Goal: Information Seeking & Learning: Learn about a topic

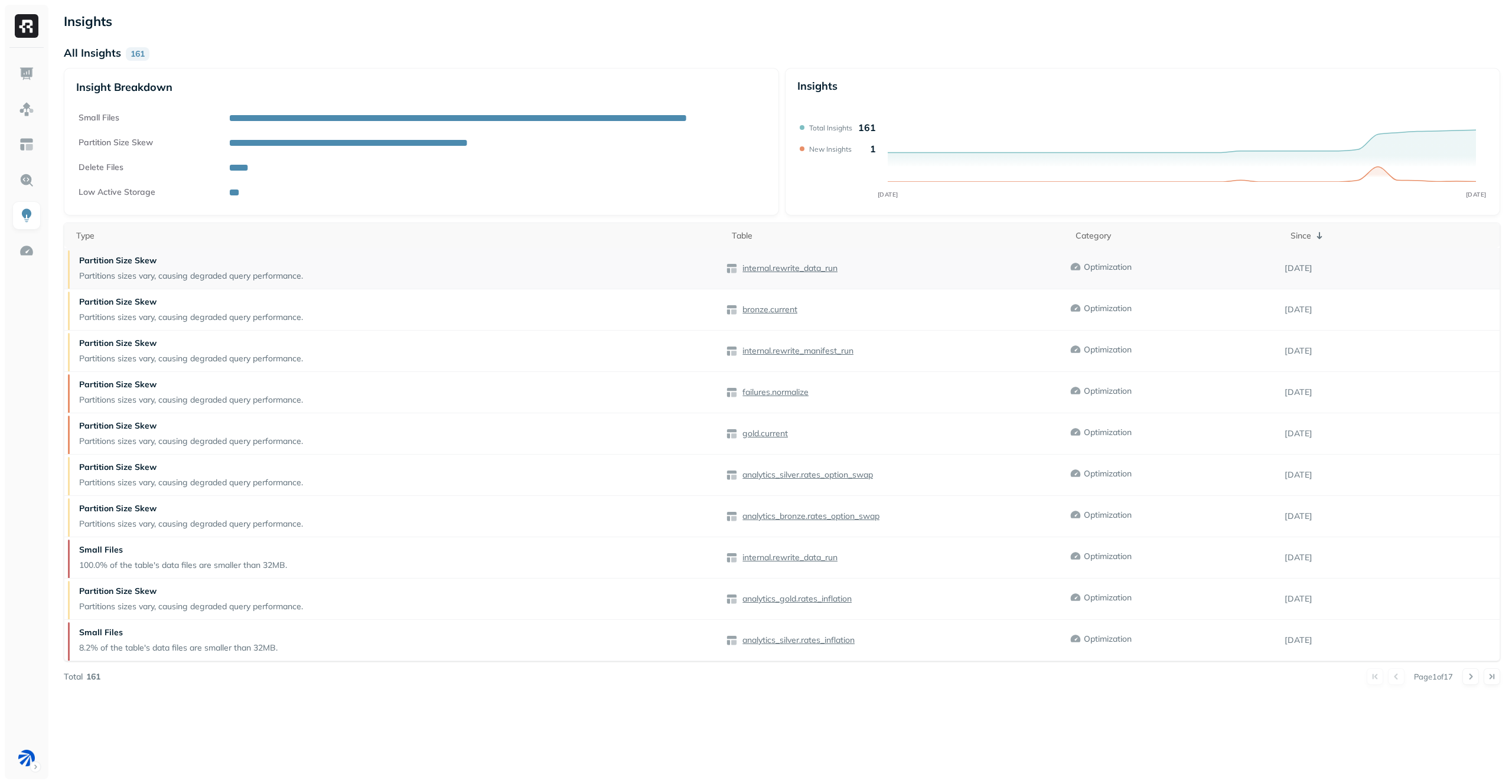
click at [804, 271] on p "internal.rewrite_data_run" at bounding box center [789, 269] width 97 height 12
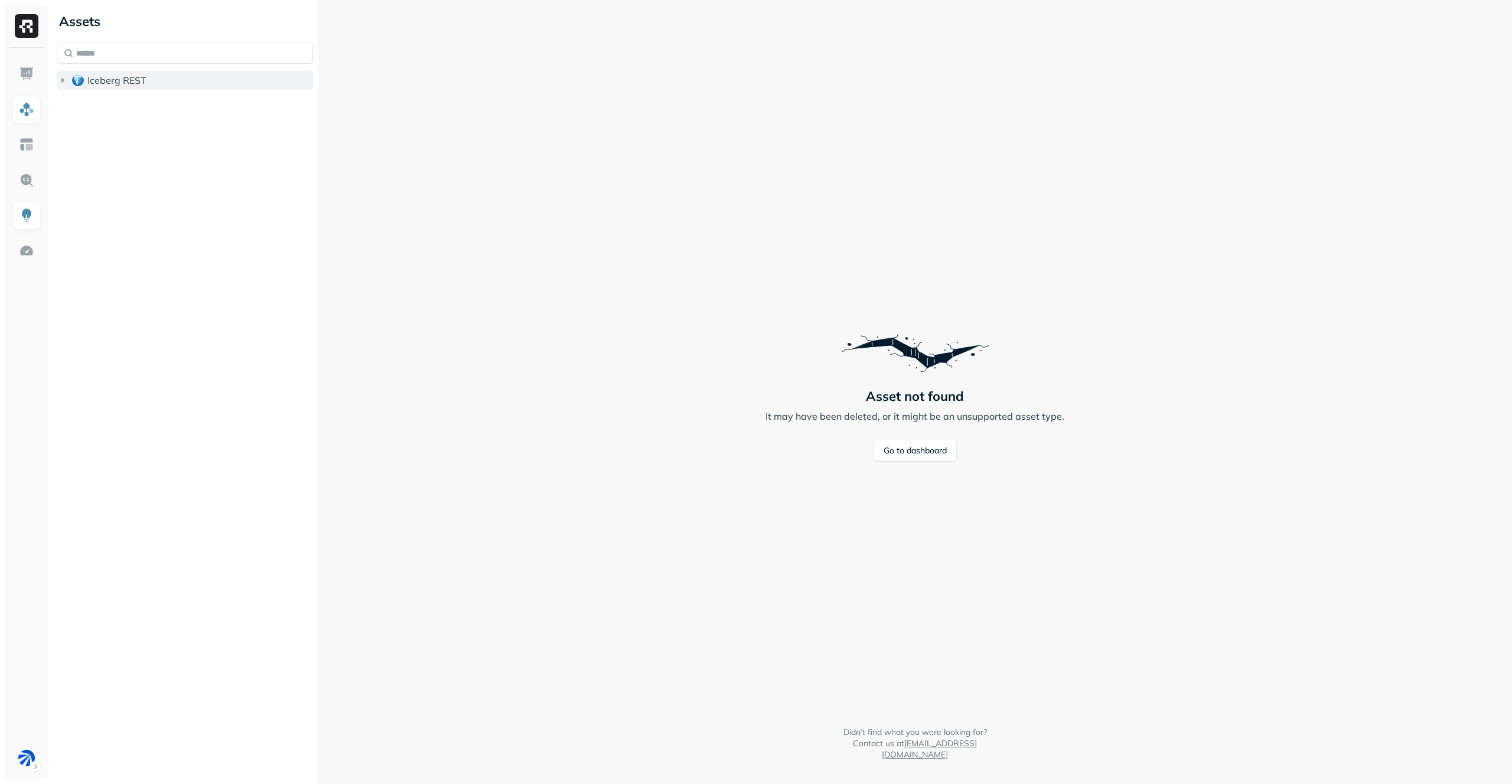
click at [175, 81] on button "Iceberg REST" at bounding box center [185, 81] width 256 height 19
click at [172, 109] on button "analytics_bronze" at bounding box center [191, 103] width 245 height 19
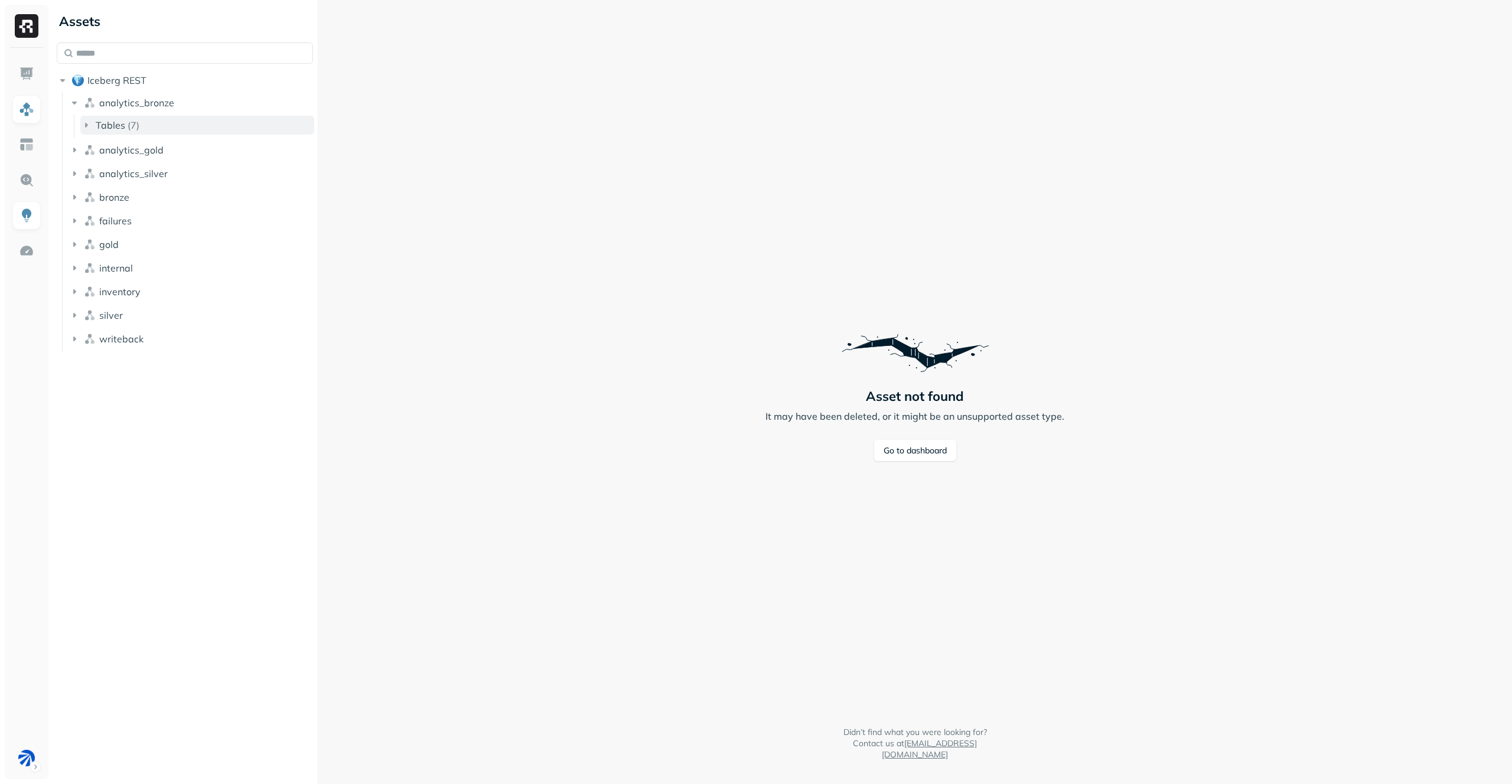
click at [177, 134] on button "Tables ( 7 )" at bounding box center [198, 125] width 234 height 19
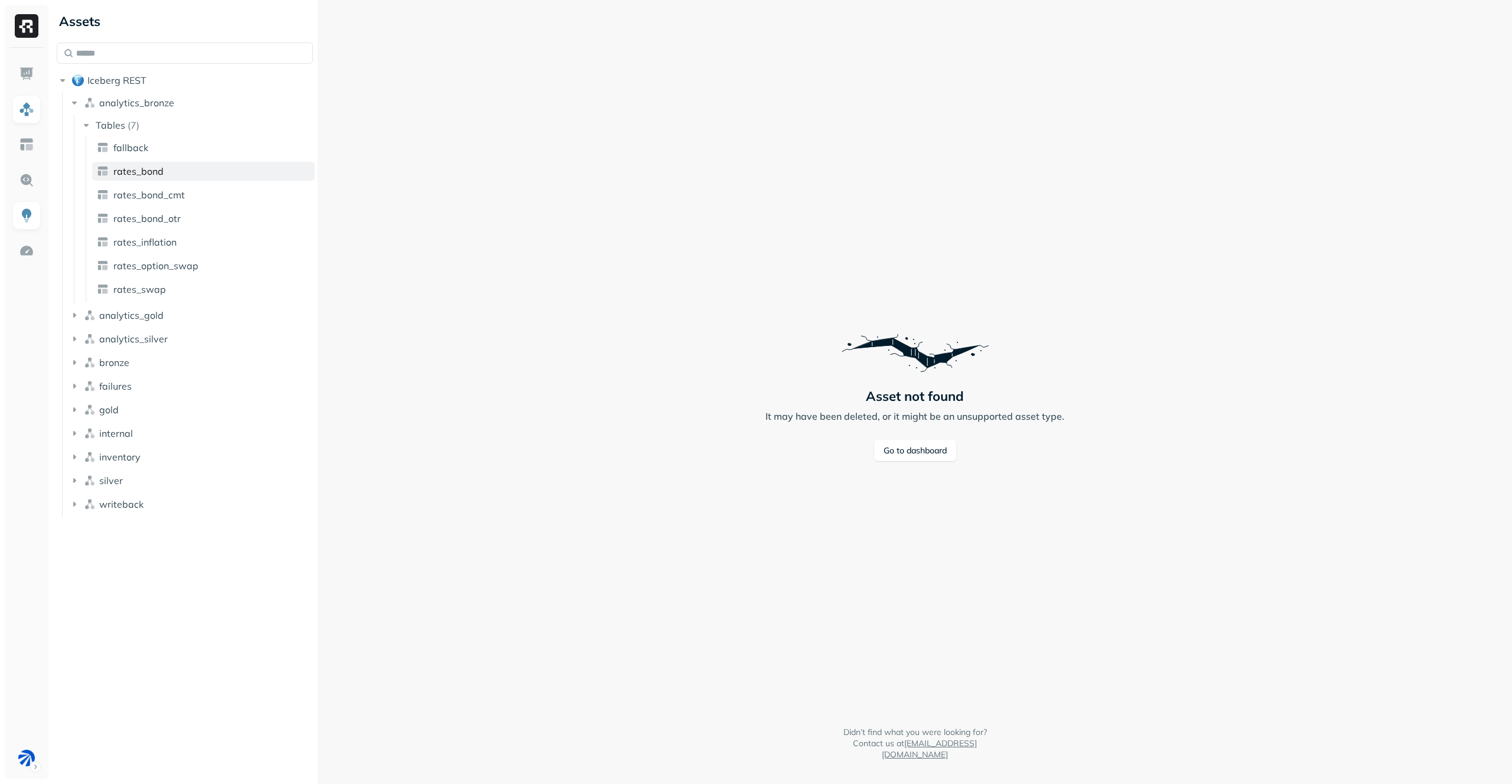
click at [185, 167] on link "rates_bond" at bounding box center [203, 171] width 223 height 19
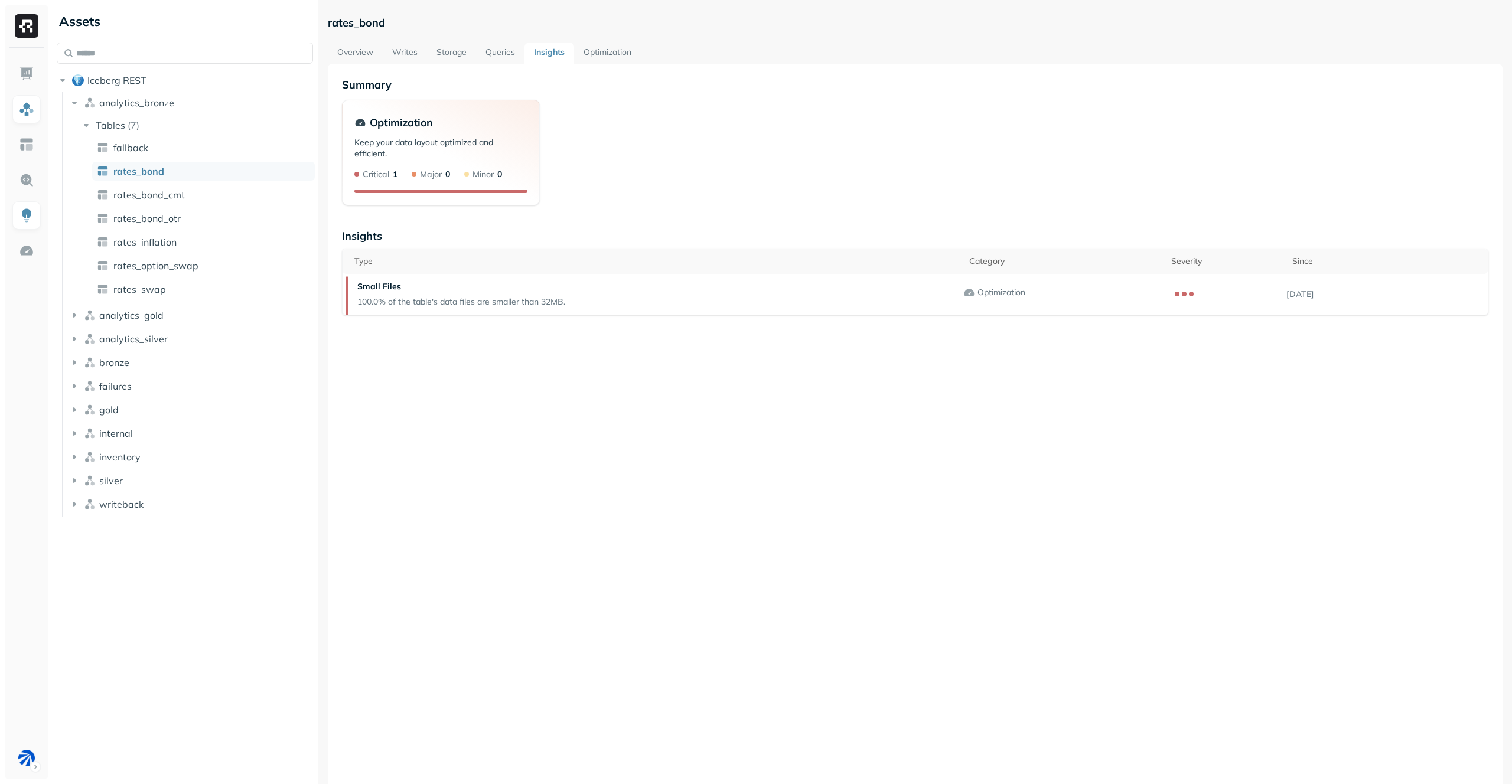
click at [403, 48] on link "Writes" at bounding box center [404, 52] width 44 height 21
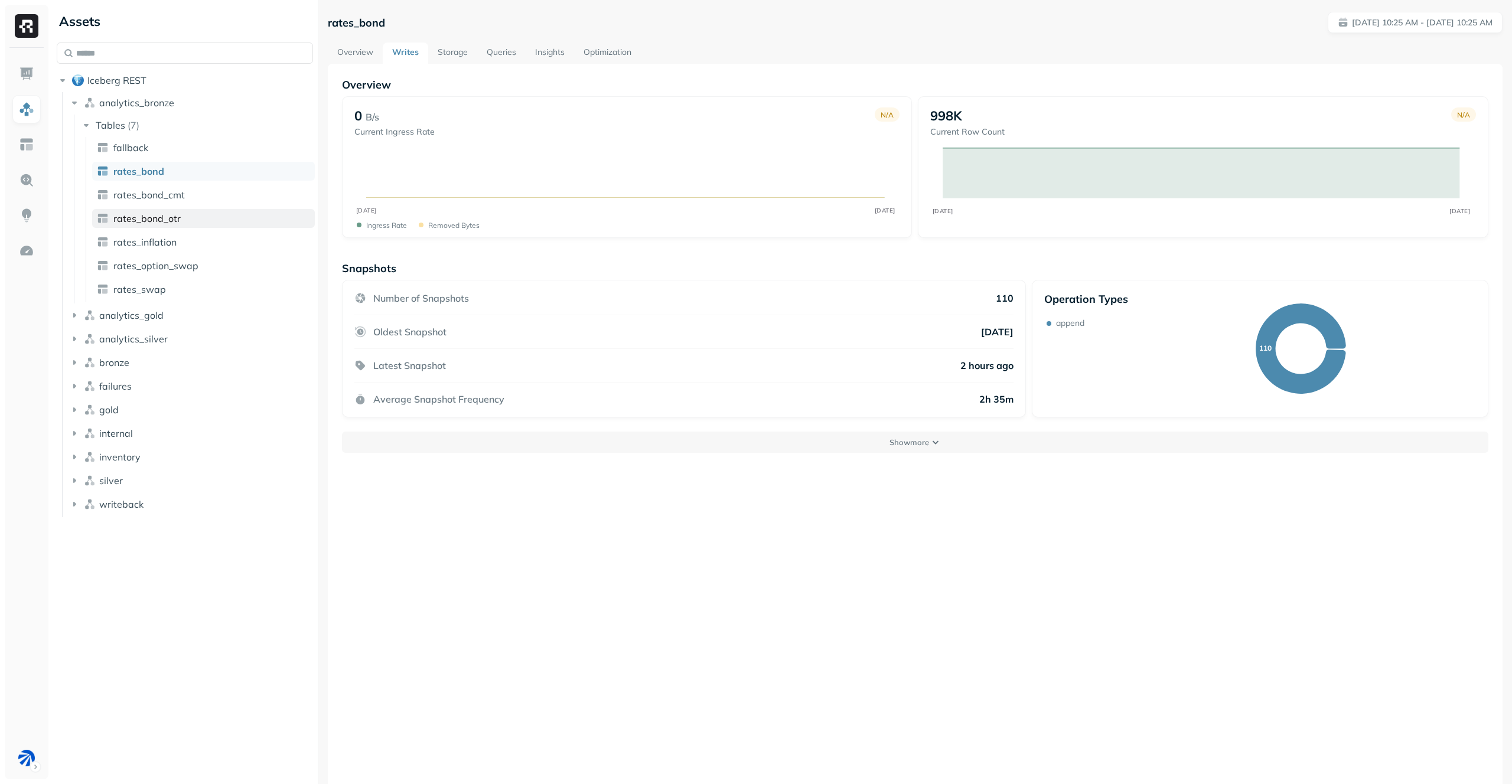
click at [141, 212] on link "rates_bond_otr" at bounding box center [203, 219] width 223 height 19
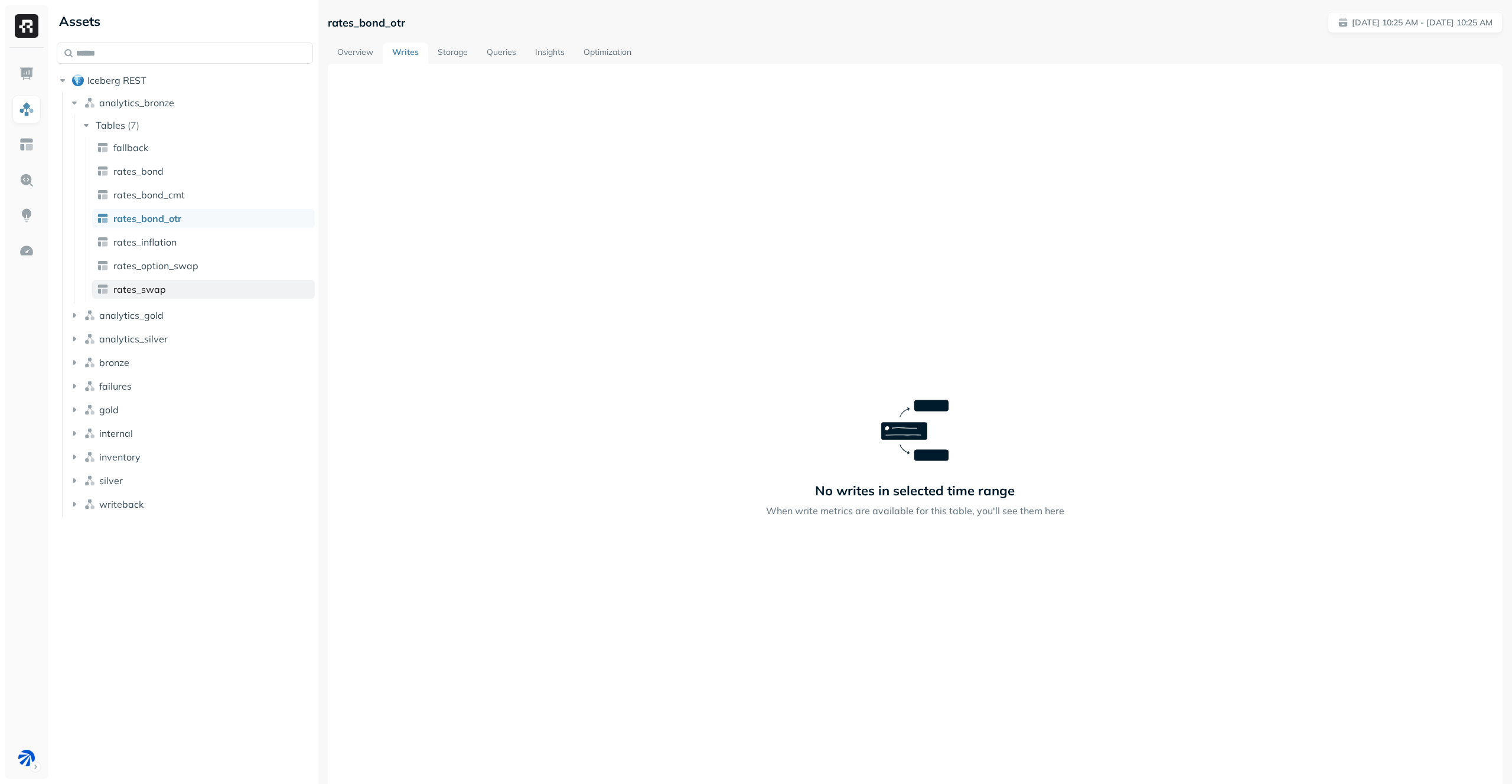
click at [180, 281] on link "rates_swap" at bounding box center [203, 290] width 223 height 19
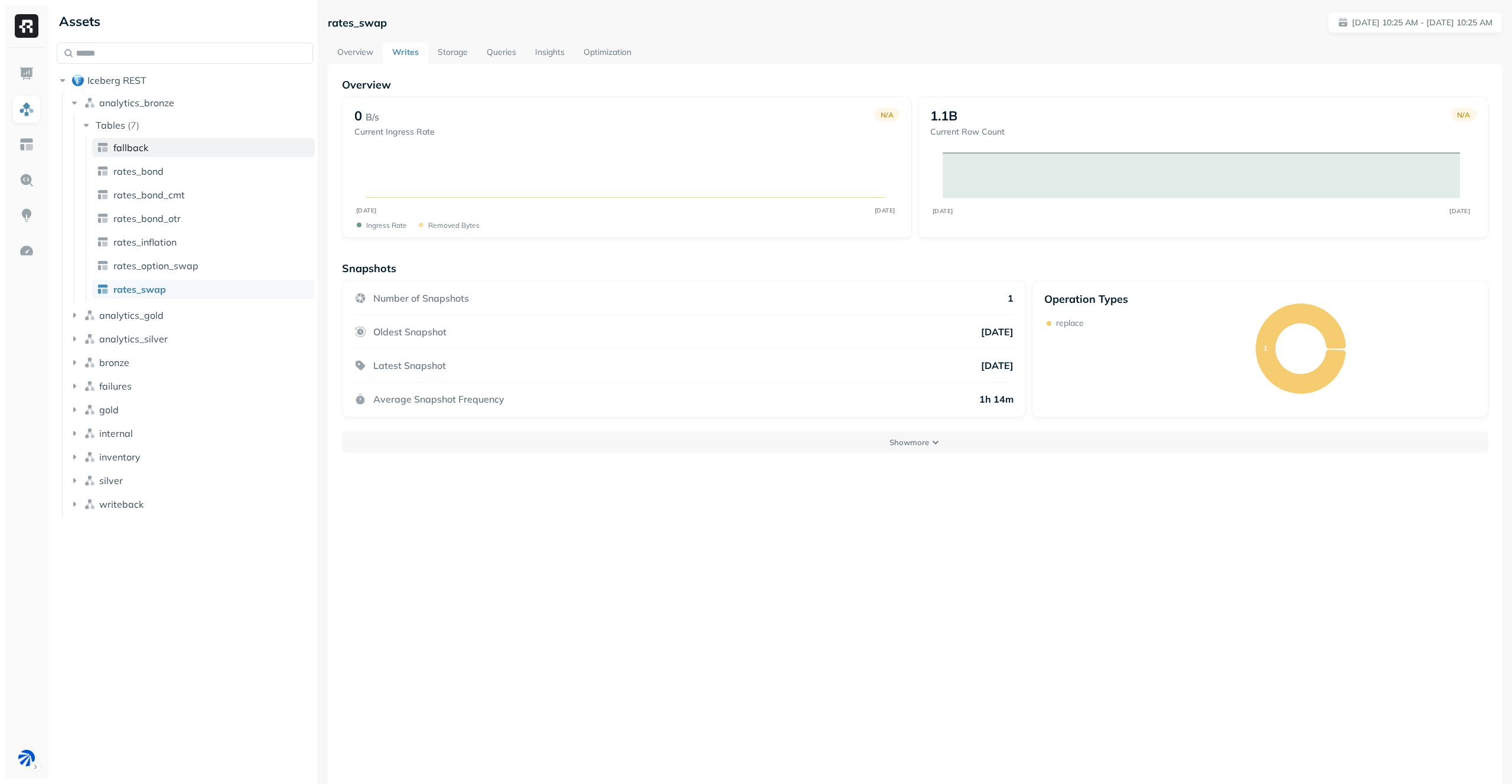
click at [230, 147] on link "fallback" at bounding box center [203, 148] width 223 height 19
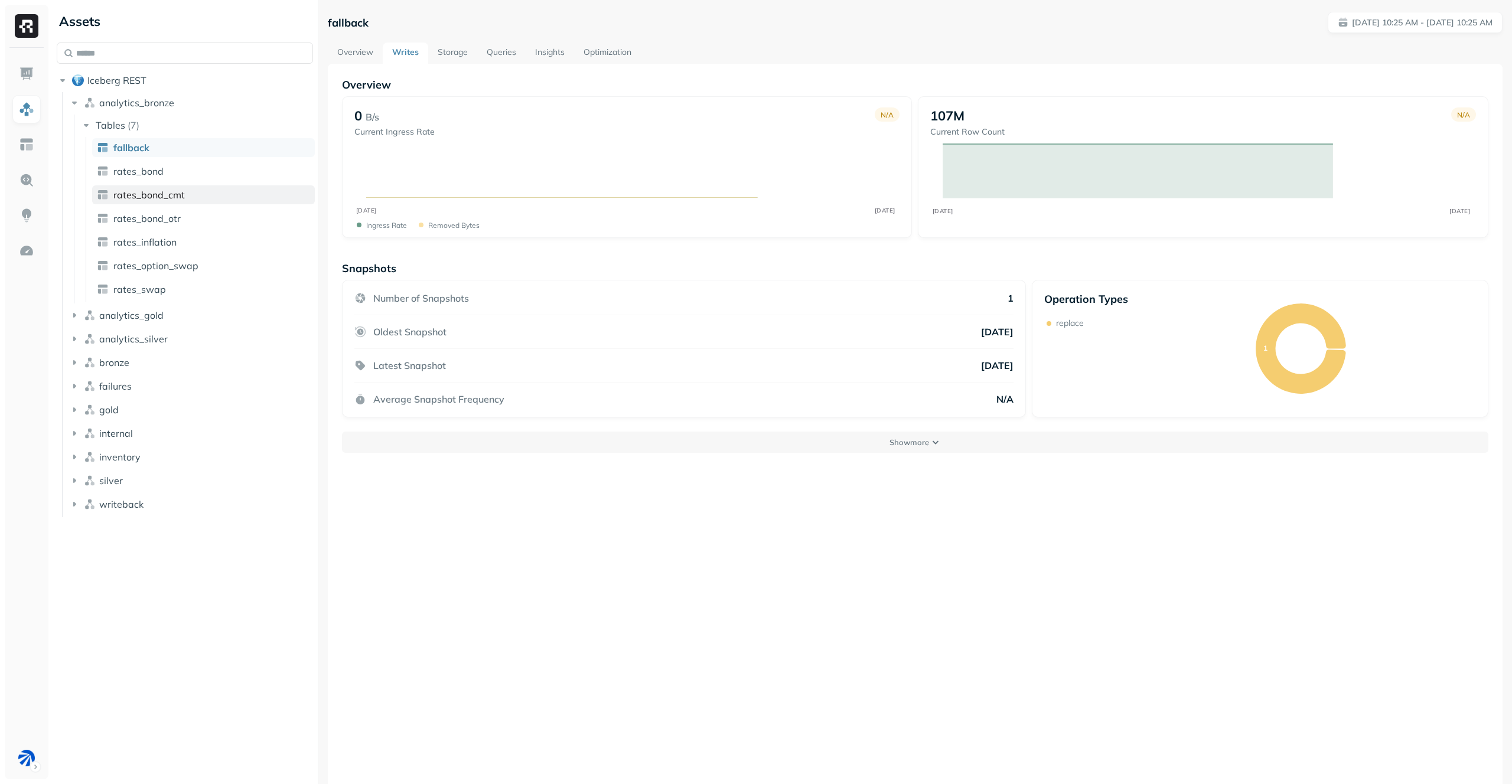
click at [220, 199] on link "rates_bond_cmt" at bounding box center [203, 195] width 223 height 19
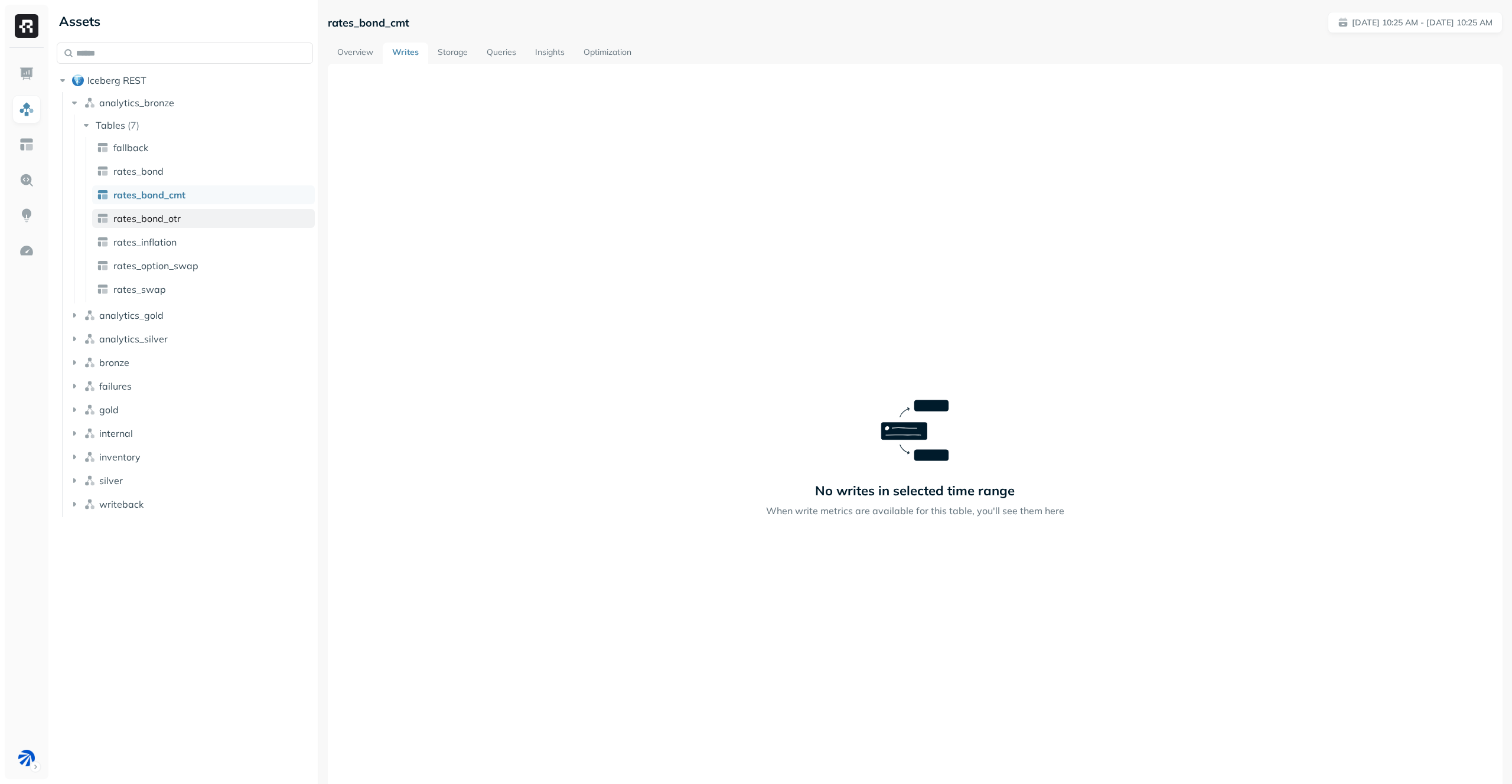
click at [205, 226] on link "rates_bond_otr" at bounding box center [203, 219] width 223 height 19
click at [179, 294] on link "rates_swap" at bounding box center [203, 290] width 223 height 19
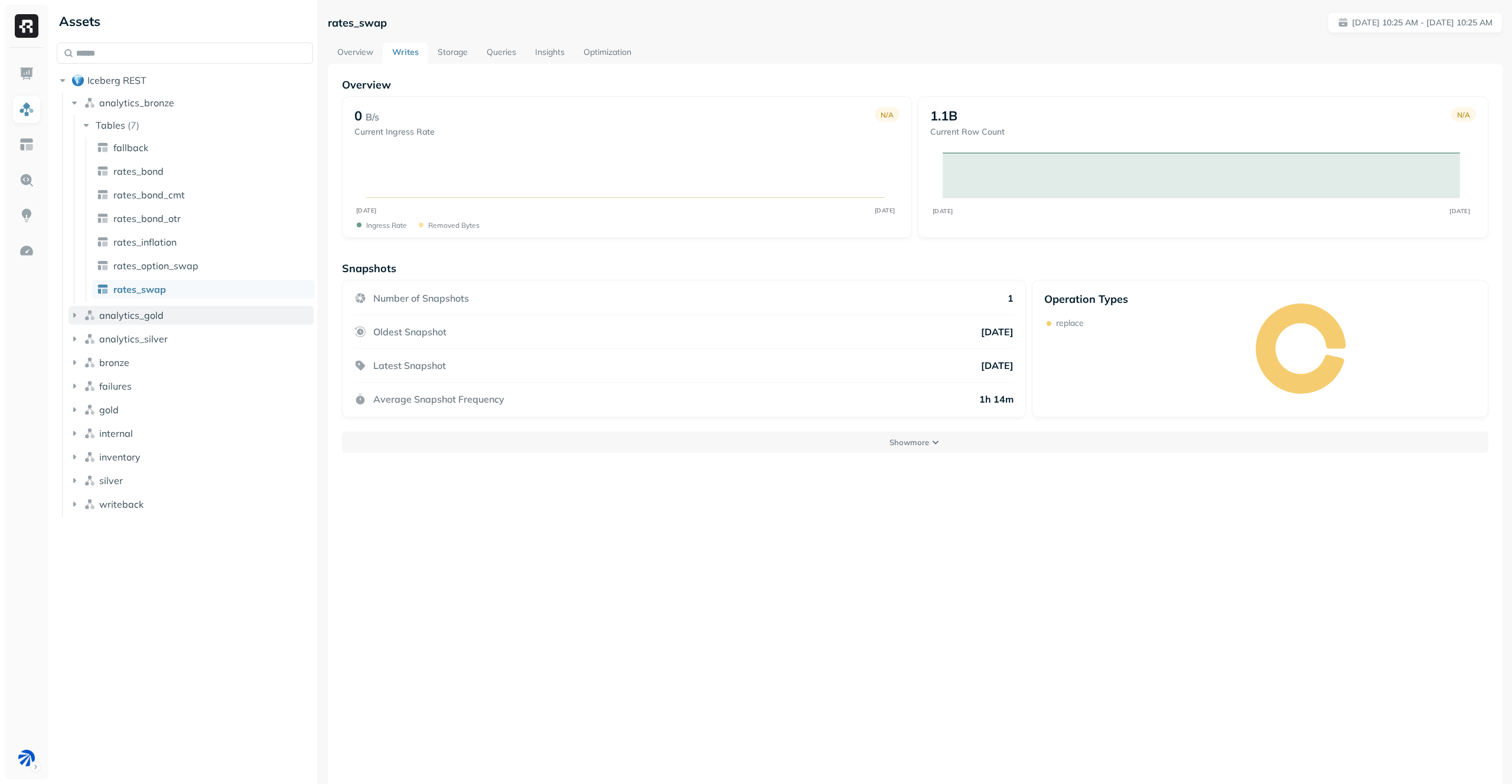
click at [167, 311] on button "analytics_gold" at bounding box center [191, 315] width 245 height 19
click at [171, 333] on button "Tables ( 7 )" at bounding box center [198, 338] width 234 height 19
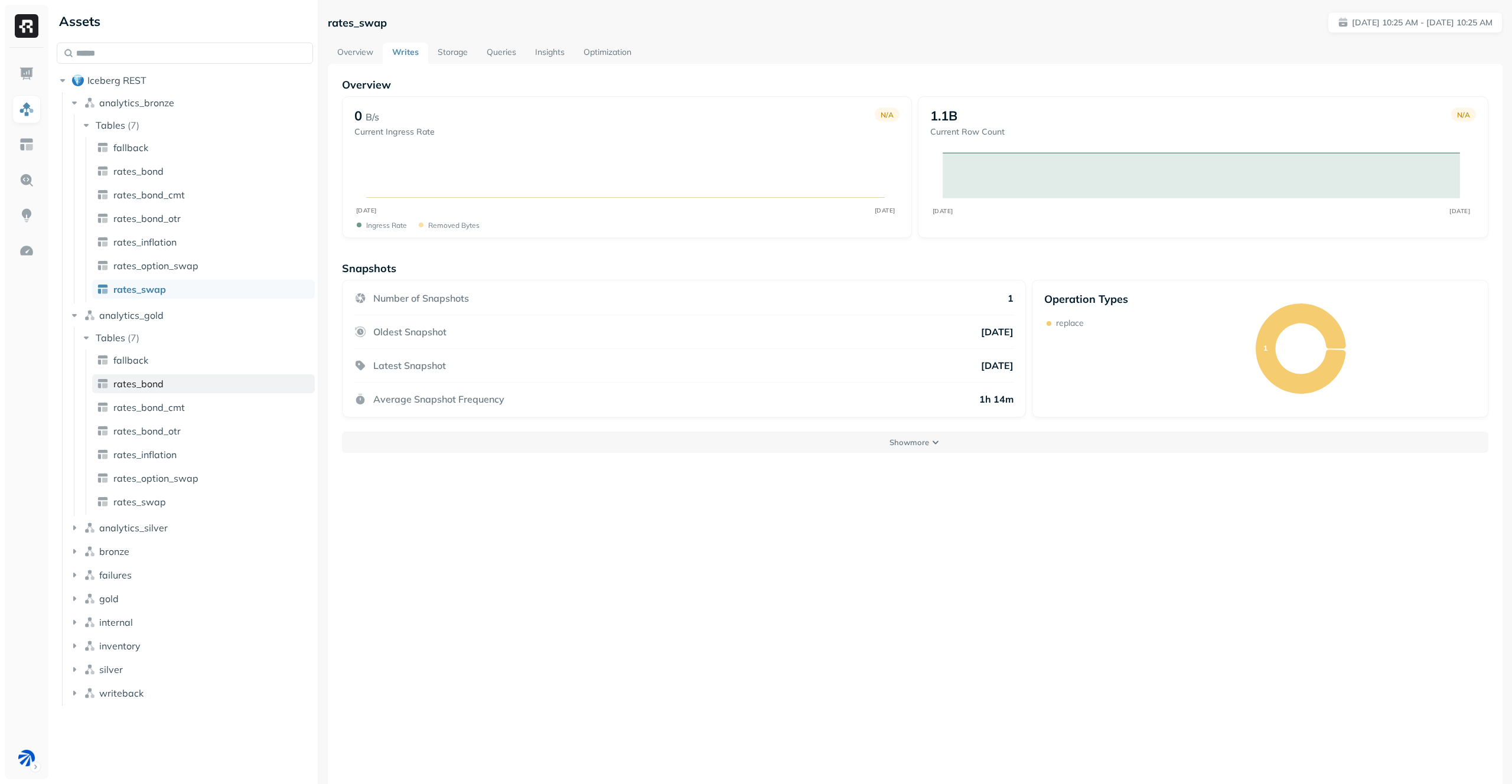
click at [168, 386] on link "rates_bond" at bounding box center [203, 384] width 223 height 19
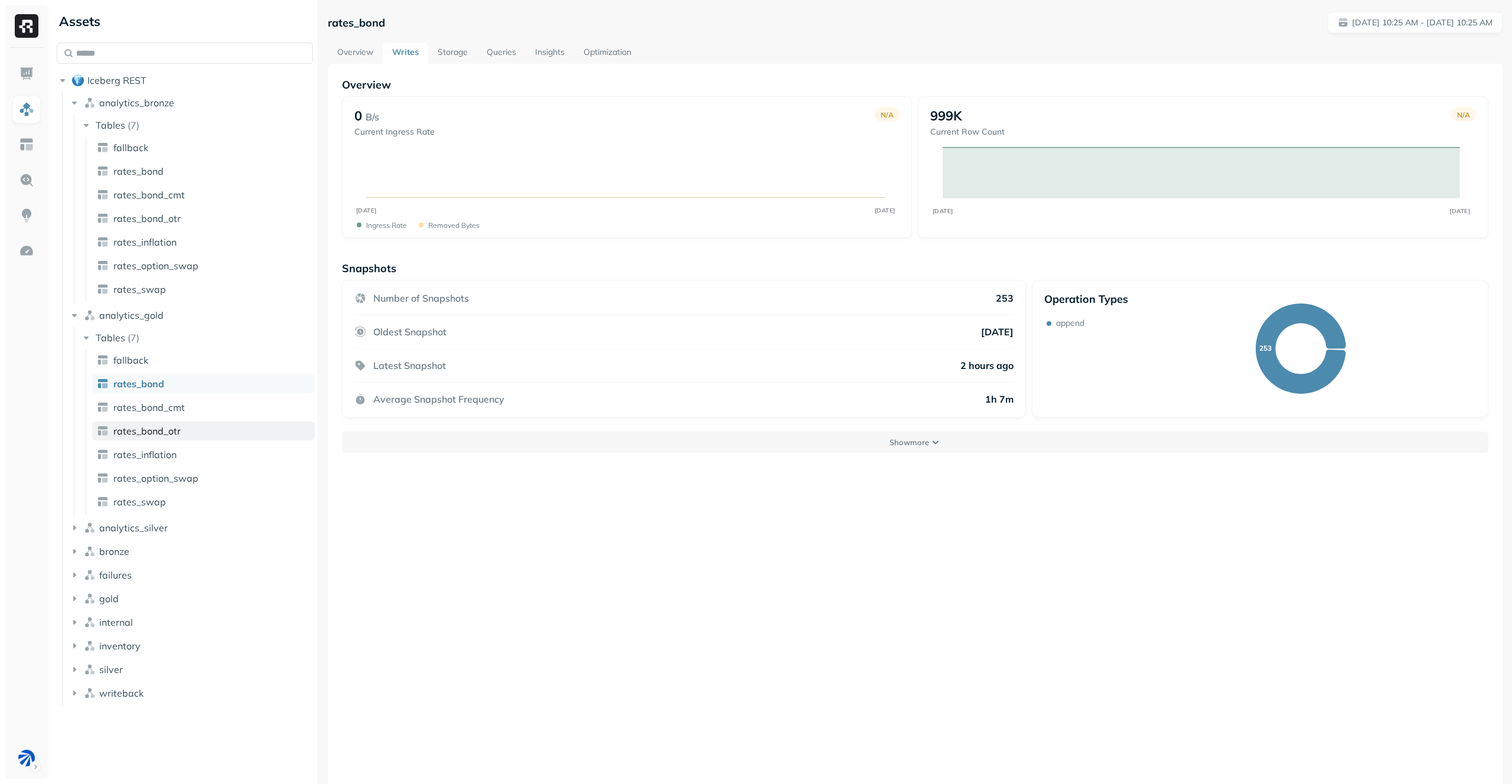
click at [166, 437] on link "rates_bond_otr" at bounding box center [203, 431] width 223 height 19
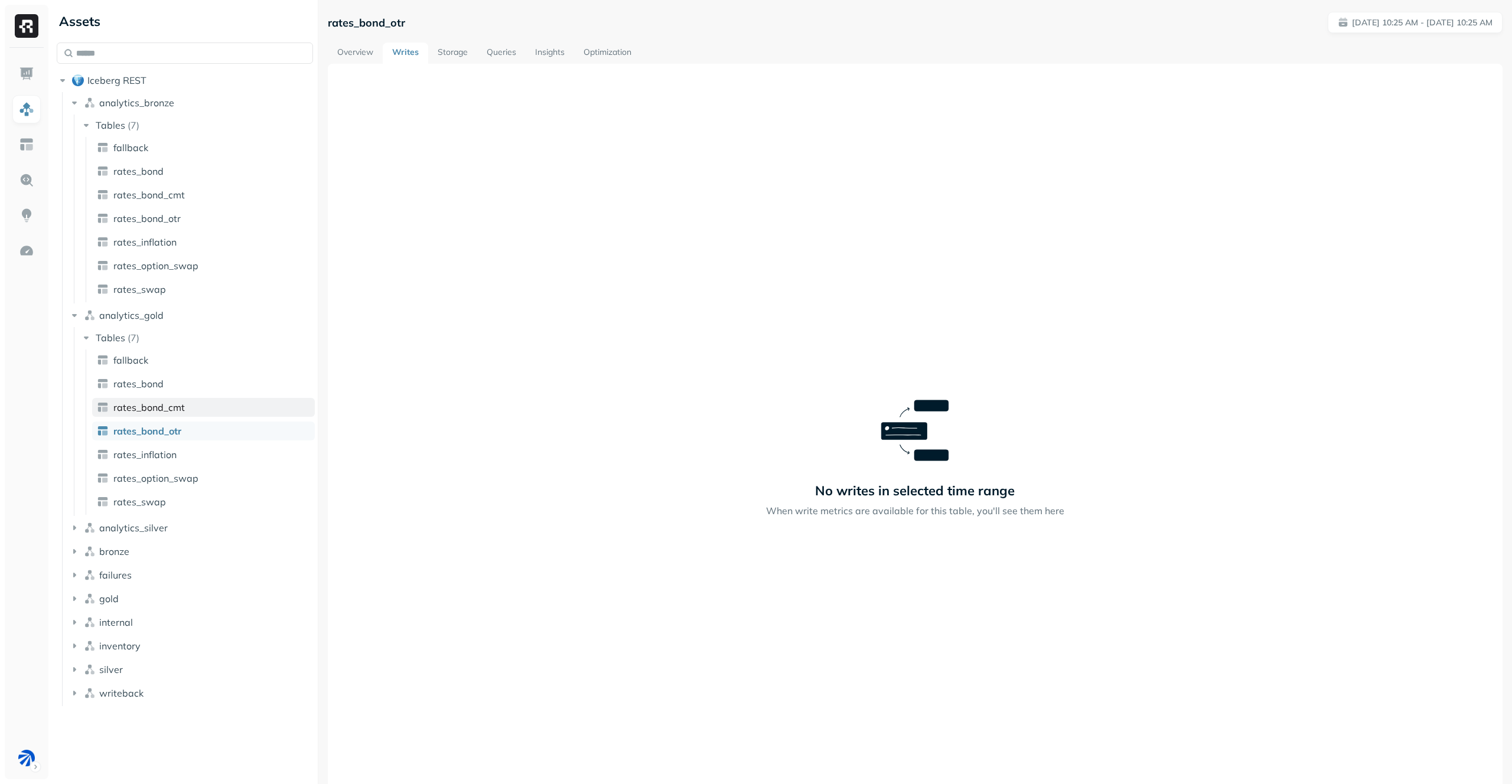
click at [173, 405] on span "rates_bond_cmt" at bounding box center [149, 407] width 72 height 12
click at [183, 488] on ul "fallback rates_bond rates_bond_cmt rates_bond_otr rates_inflation rates_option_…" at bounding box center [200, 432] width 229 height 166
click at [184, 483] on span "rates_option_swap" at bounding box center [155, 478] width 85 height 12
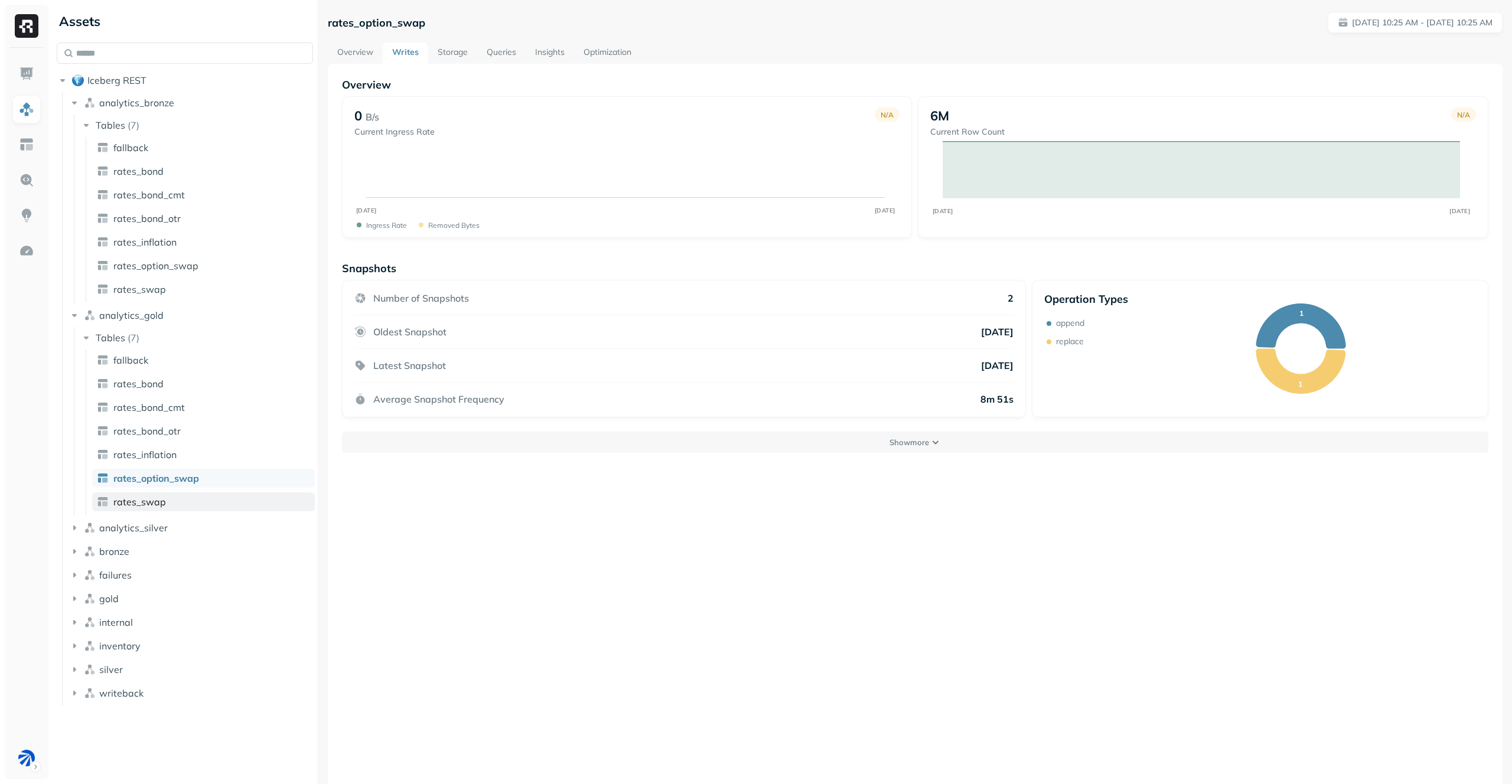
click at [206, 496] on link "rates_swap" at bounding box center [203, 502] width 223 height 19
click at [175, 378] on link "rates_bond" at bounding box center [203, 384] width 223 height 19
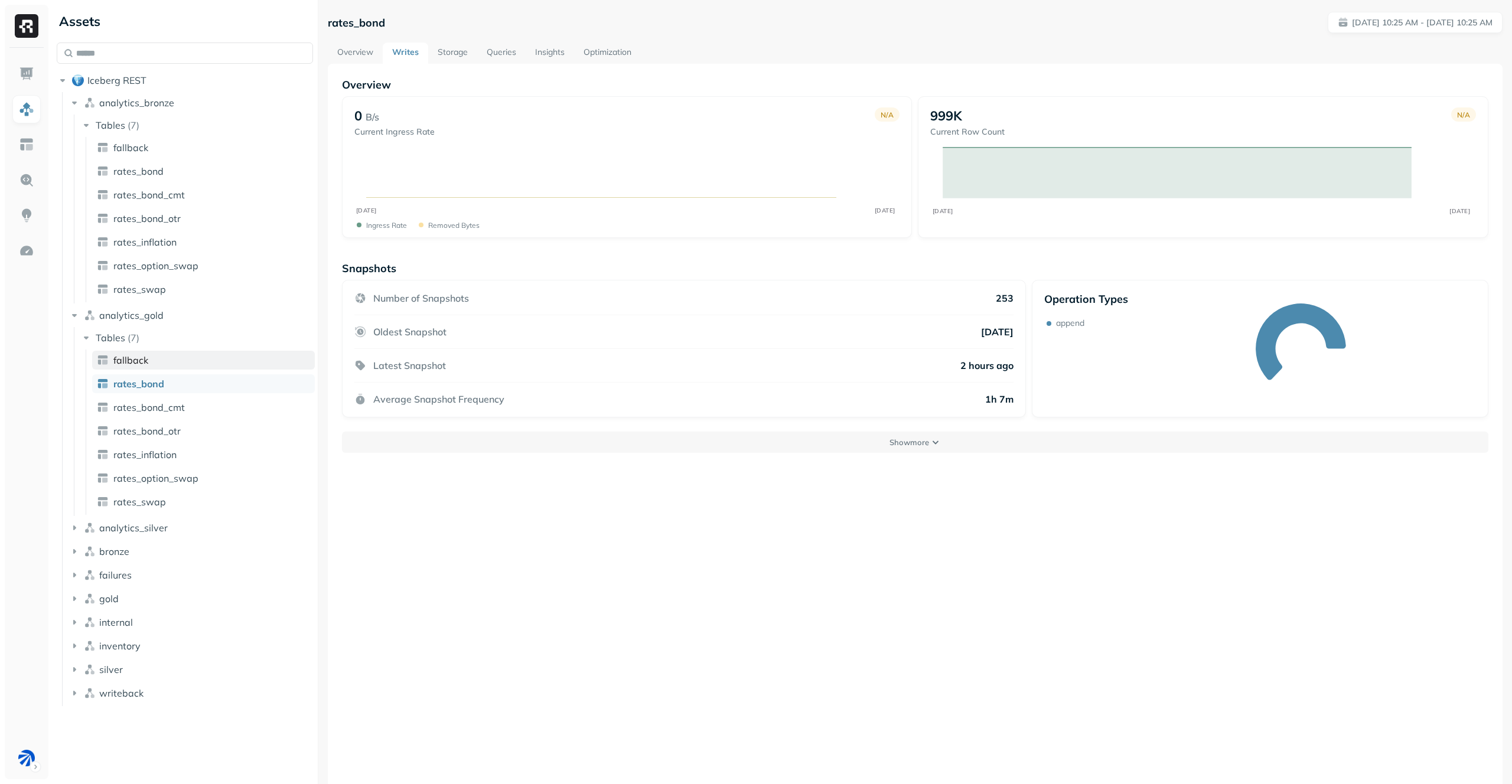
click at [180, 365] on link "fallback" at bounding box center [203, 361] width 223 height 19
click at [200, 537] on li "analytics_silver" at bounding box center [191, 529] width 245 height 21
click at [209, 524] on button "analytics_silver" at bounding box center [191, 528] width 245 height 19
click at [209, 547] on button "Tables ( 7 )" at bounding box center [198, 551] width 234 height 19
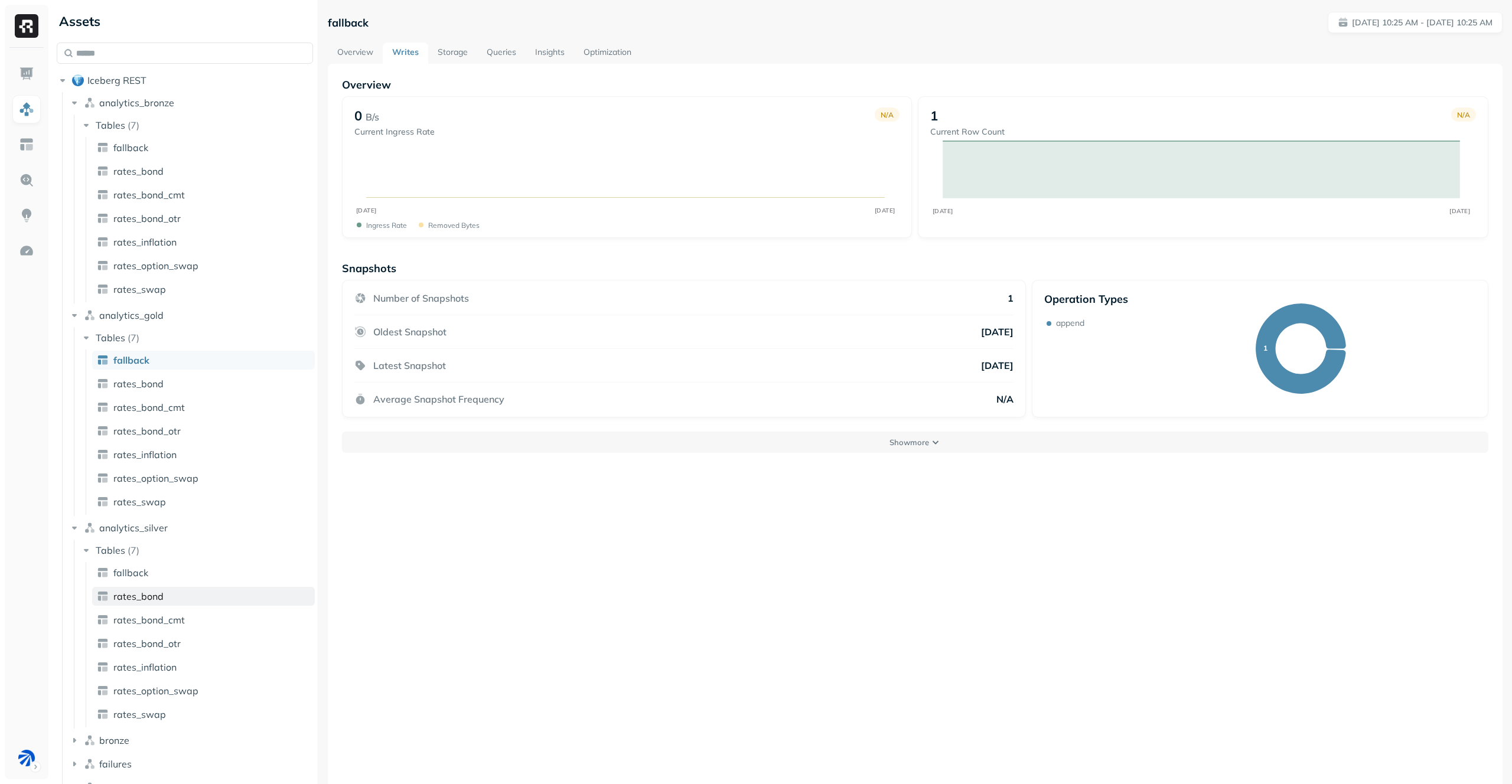
click at [205, 591] on link "rates_bond" at bounding box center [203, 597] width 223 height 19
click at [196, 683] on link "rates_option_swap" at bounding box center [203, 691] width 223 height 19
click at [198, 654] on ul "fallback rates_bond rates_bond_cmt rates_bond_otr rates_inflation rates_option_…" at bounding box center [200, 645] width 229 height 166
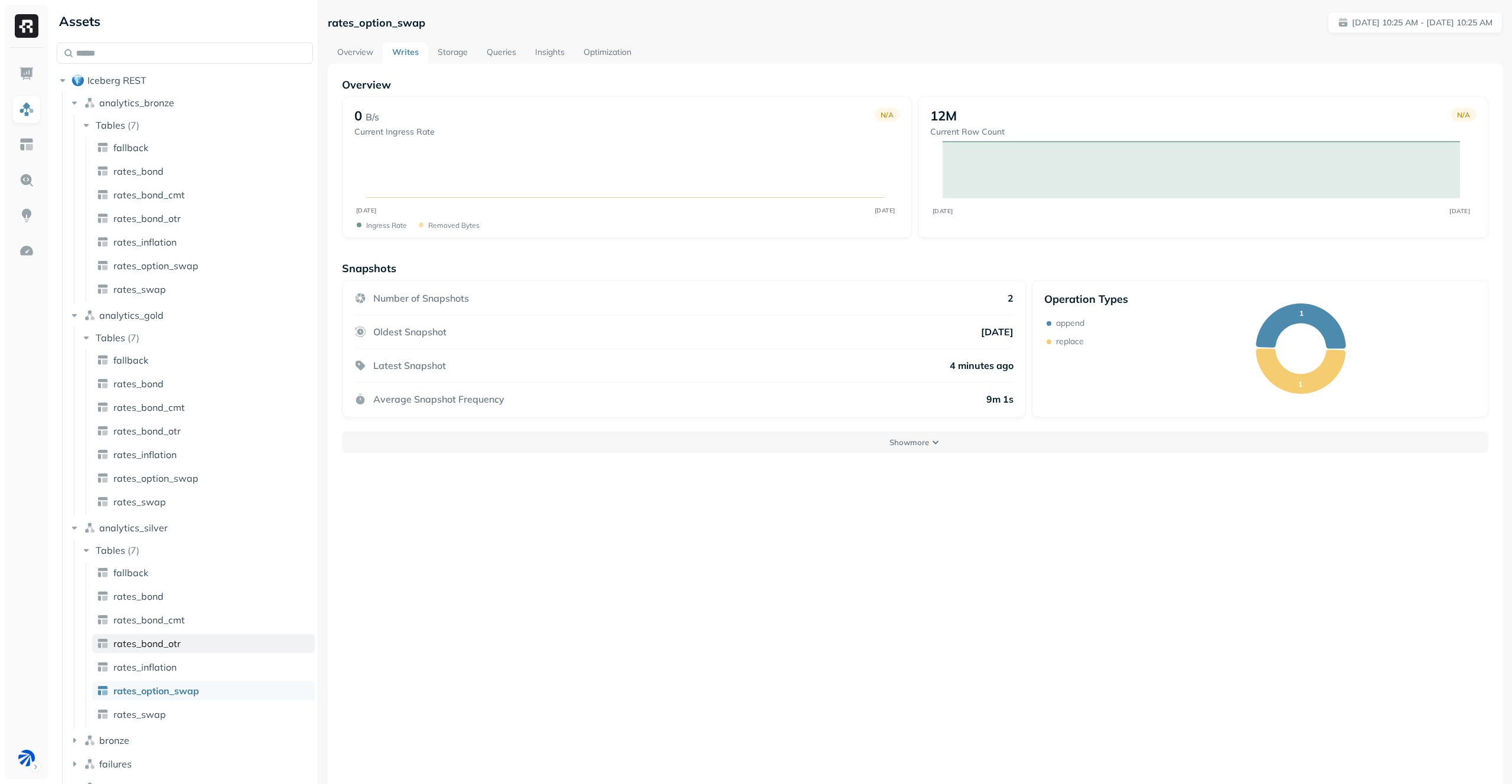
click at [203, 647] on link "rates_bond_otr" at bounding box center [203, 644] width 223 height 19
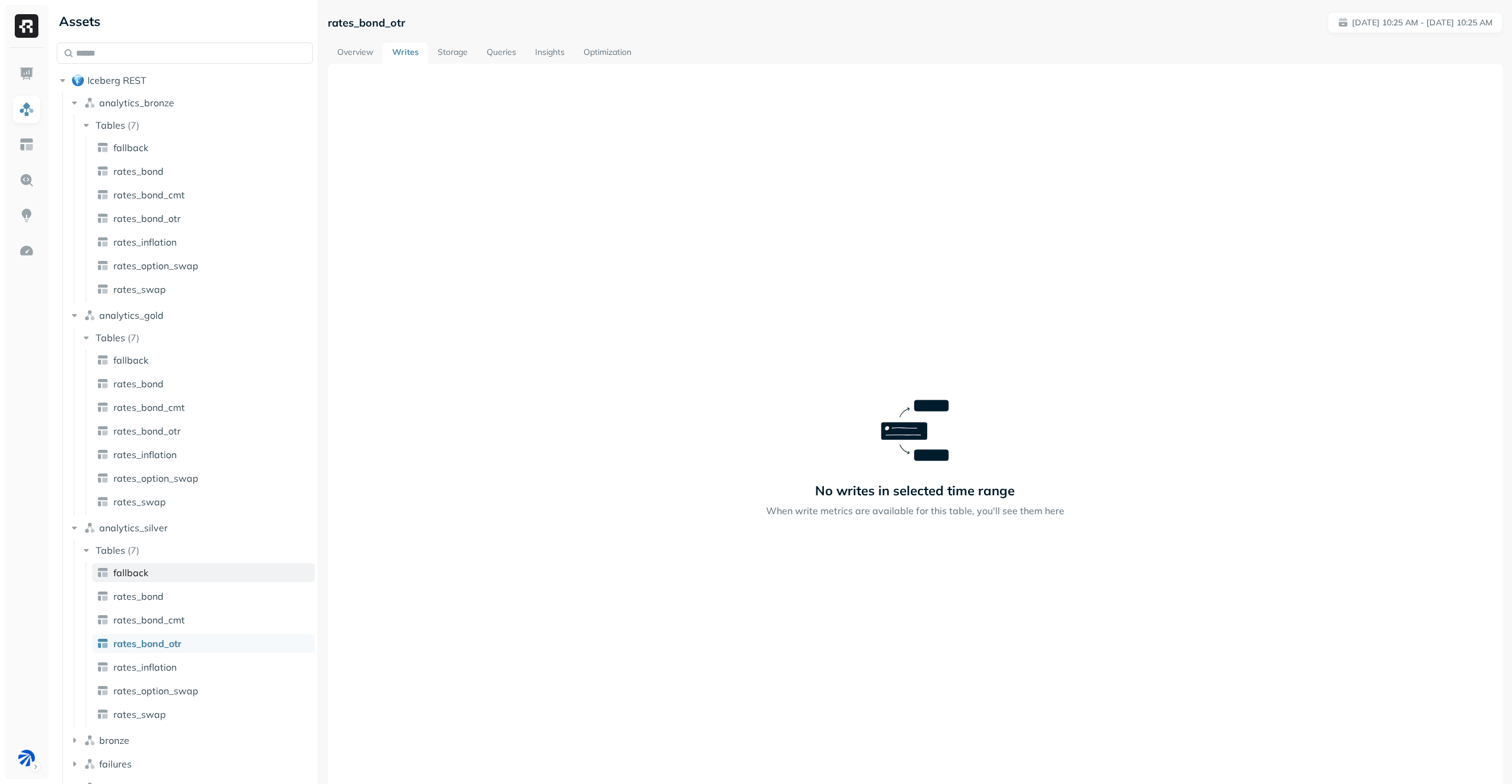
click at [200, 575] on link "fallback" at bounding box center [203, 573] width 223 height 19
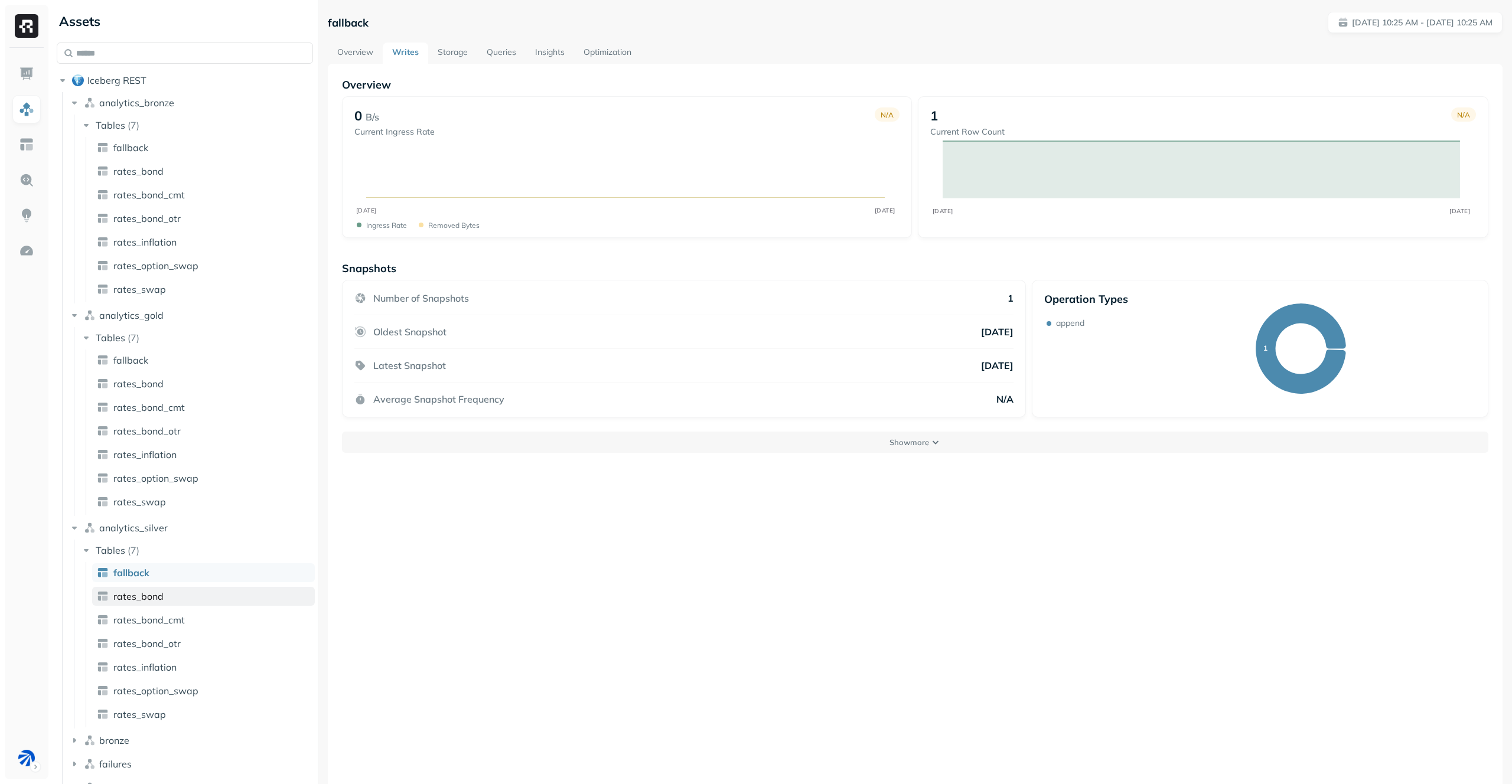
click at [190, 600] on link "rates_bond" at bounding box center [203, 597] width 223 height 19
click at [189, 622] on link "rates_bond_cmt" at bounding box center [203, 620] width 223 height 19
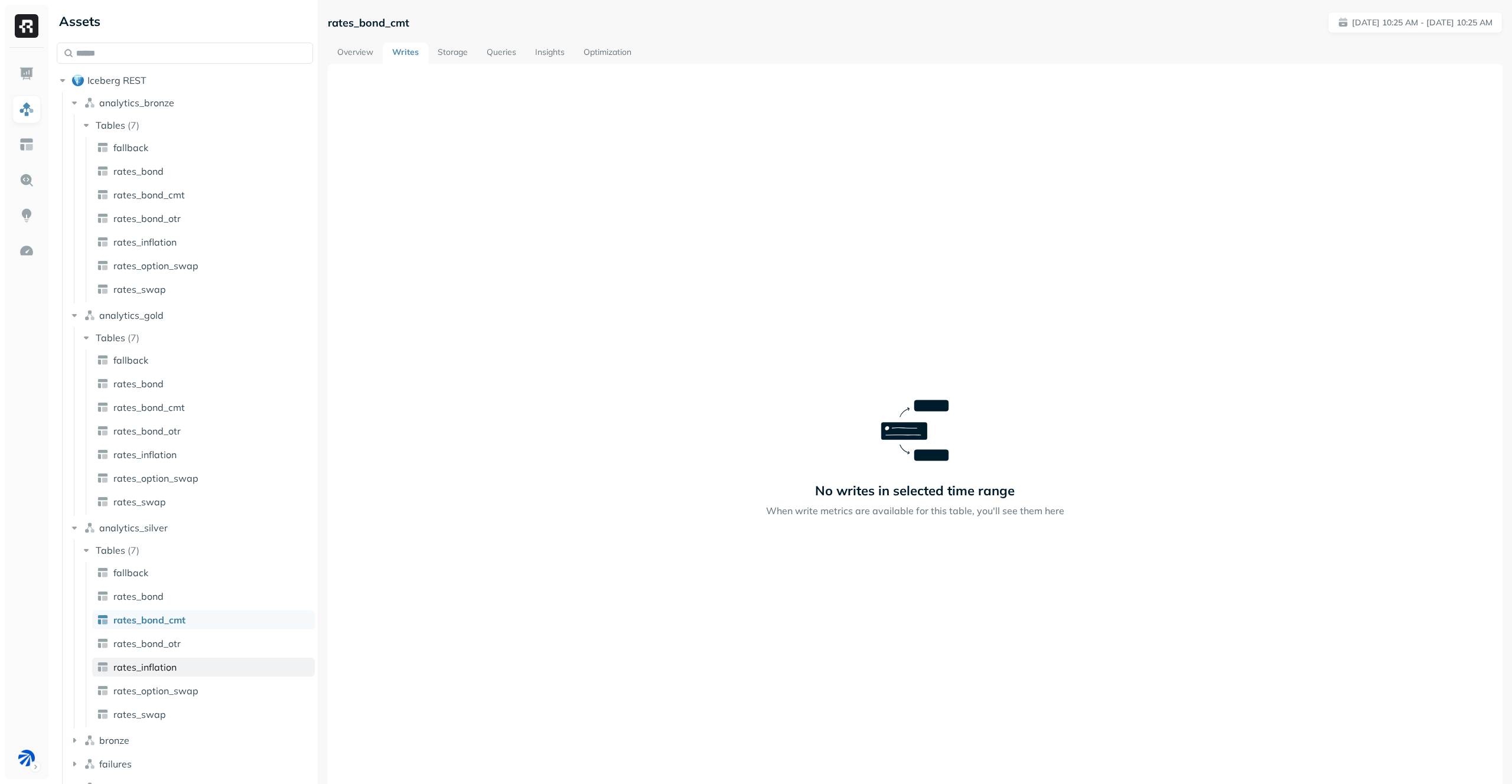
click at [187, 670] on link "rates_inflation" at bounding box center [203, 668] width 223 height 19
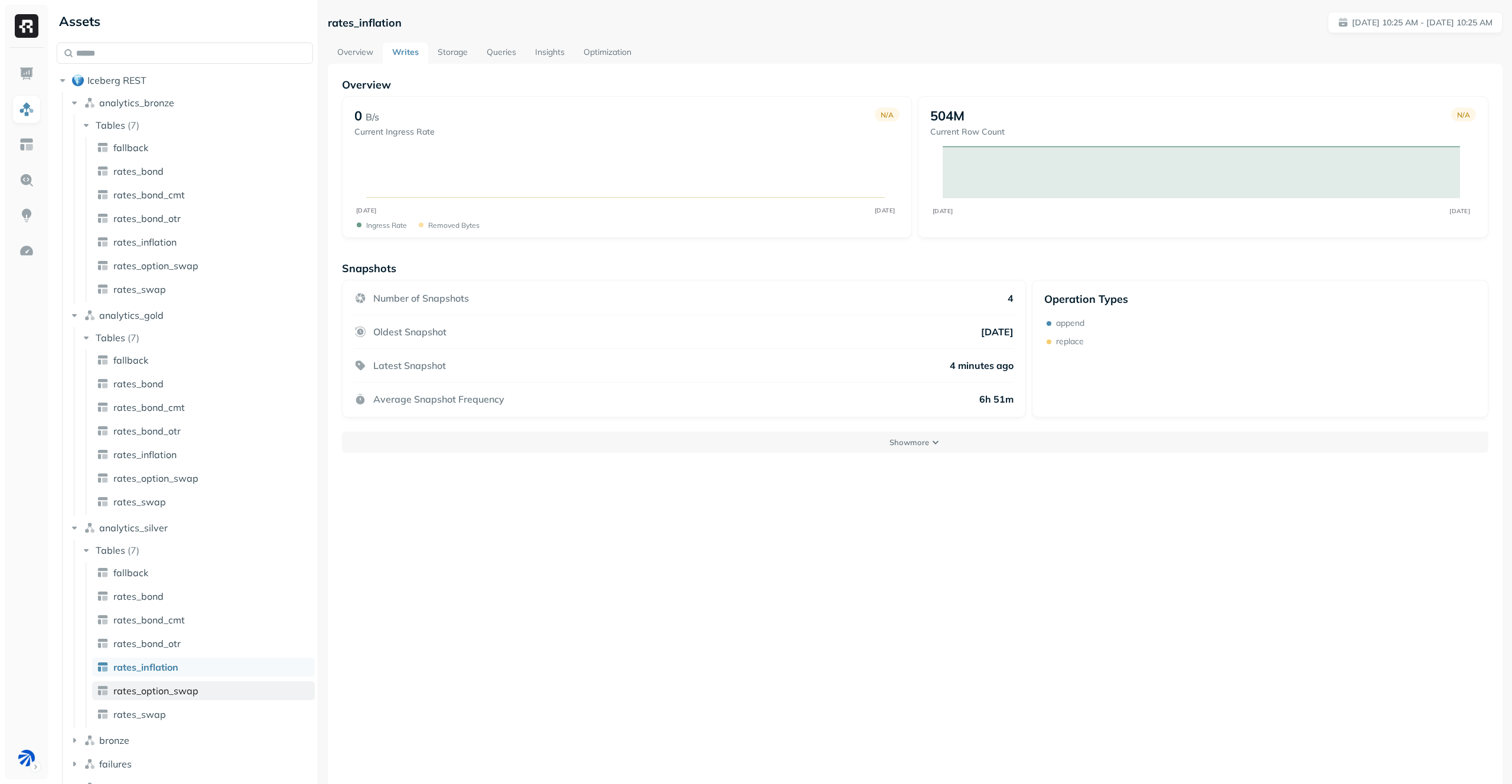
click at [185, 696] on span "rates_option_swap" at bounding box center [155, 691] width 85 height 12
click at [198, 703] on ul "fallback rates_bond rates_bond_cmt rates_bond_otr rates_inflation rates_option_…" at bounding box center [200, 645] width 229 height 166
click at [196, 711] on link "rates_swap" at bounding box center [203, 715] width 223 height 19
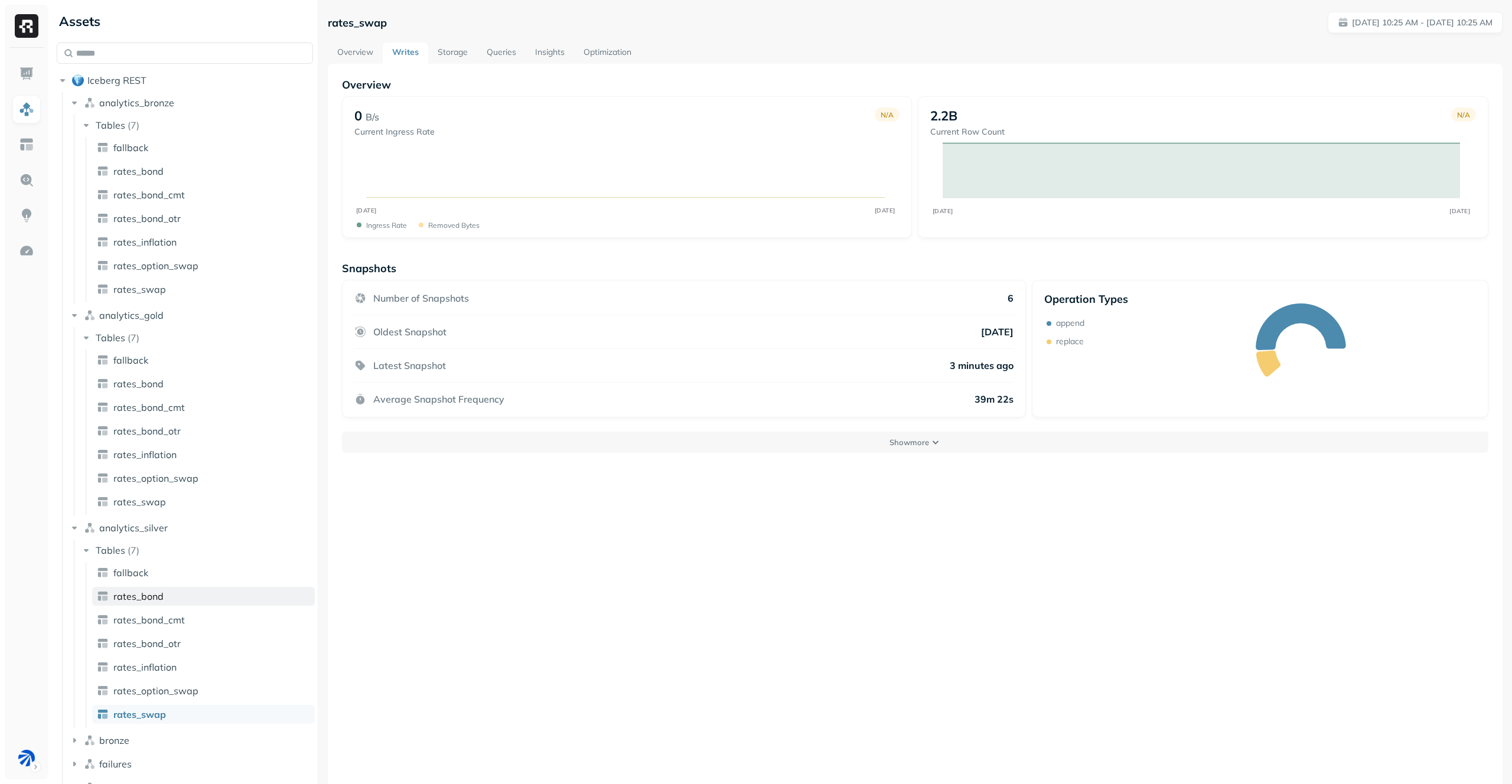
click at [175, 601] on link "rates_bond" at bounding box center [203, 597] width 223 height 19
click at [177, 615] on span "rates_bond_cmt" at bounding box center [149, 620] width 72 height 12
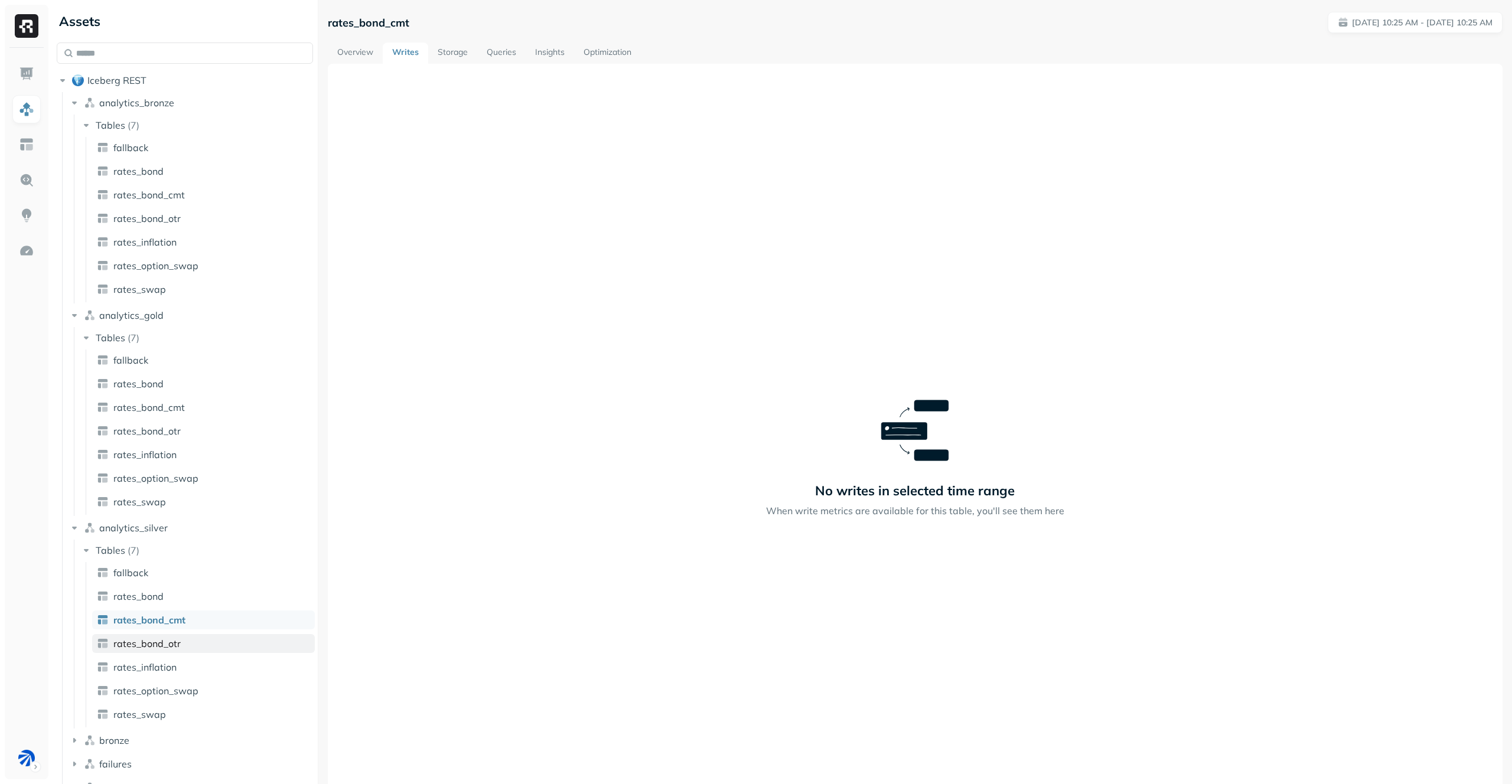
click at [179, 634] on link "rates_bond_otr" at bounding box center [203, 644] width 223 height 19
click at [183, 668] on link "rates_inflation" at bounding box center [203, 668] width 223 height 19
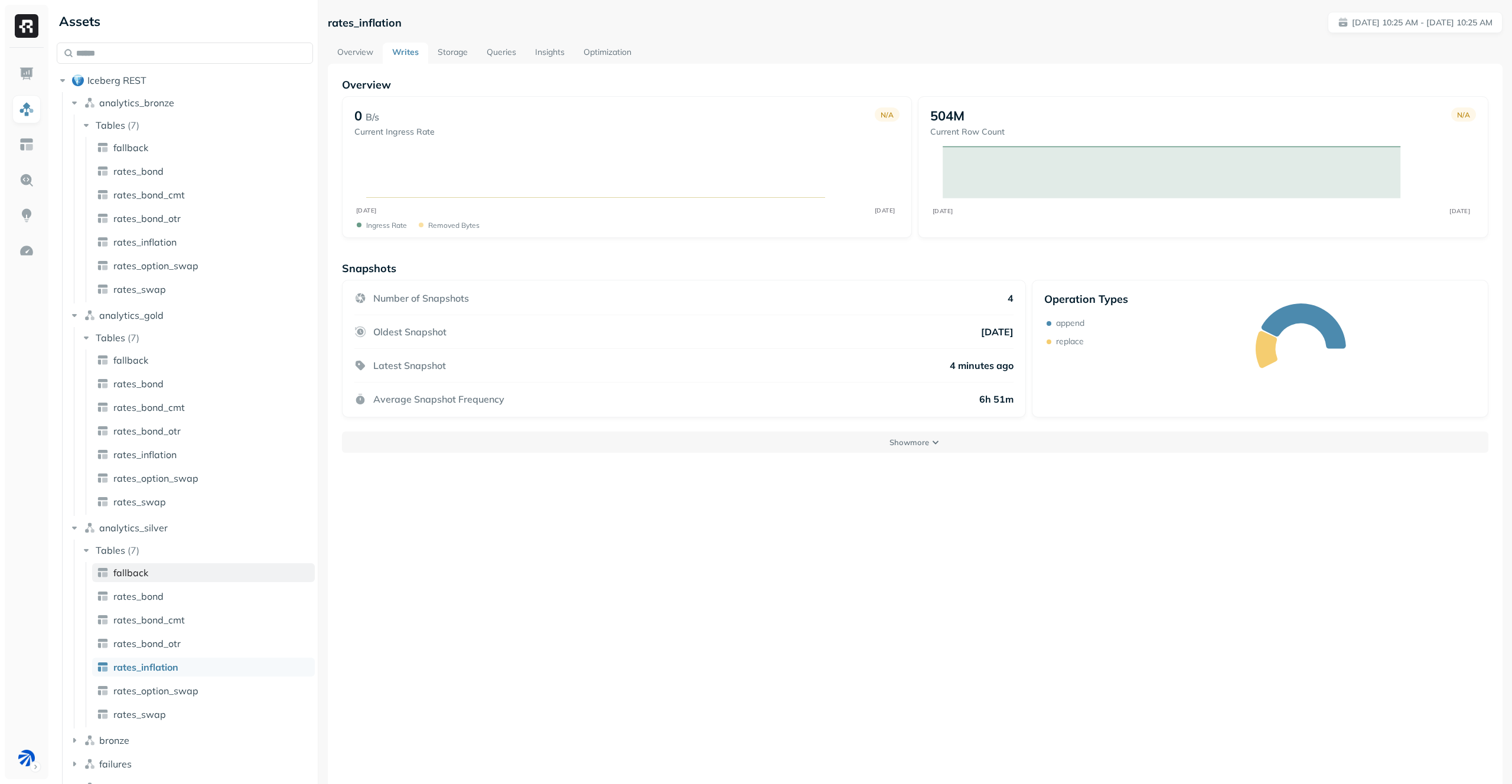
click at [184, 568] on link "fallback" at bounding box center [203, 573] width 223 height 19
click at [162, 462] on link "rates_inflation" at bounding box center [203, 455] width 223 height 19
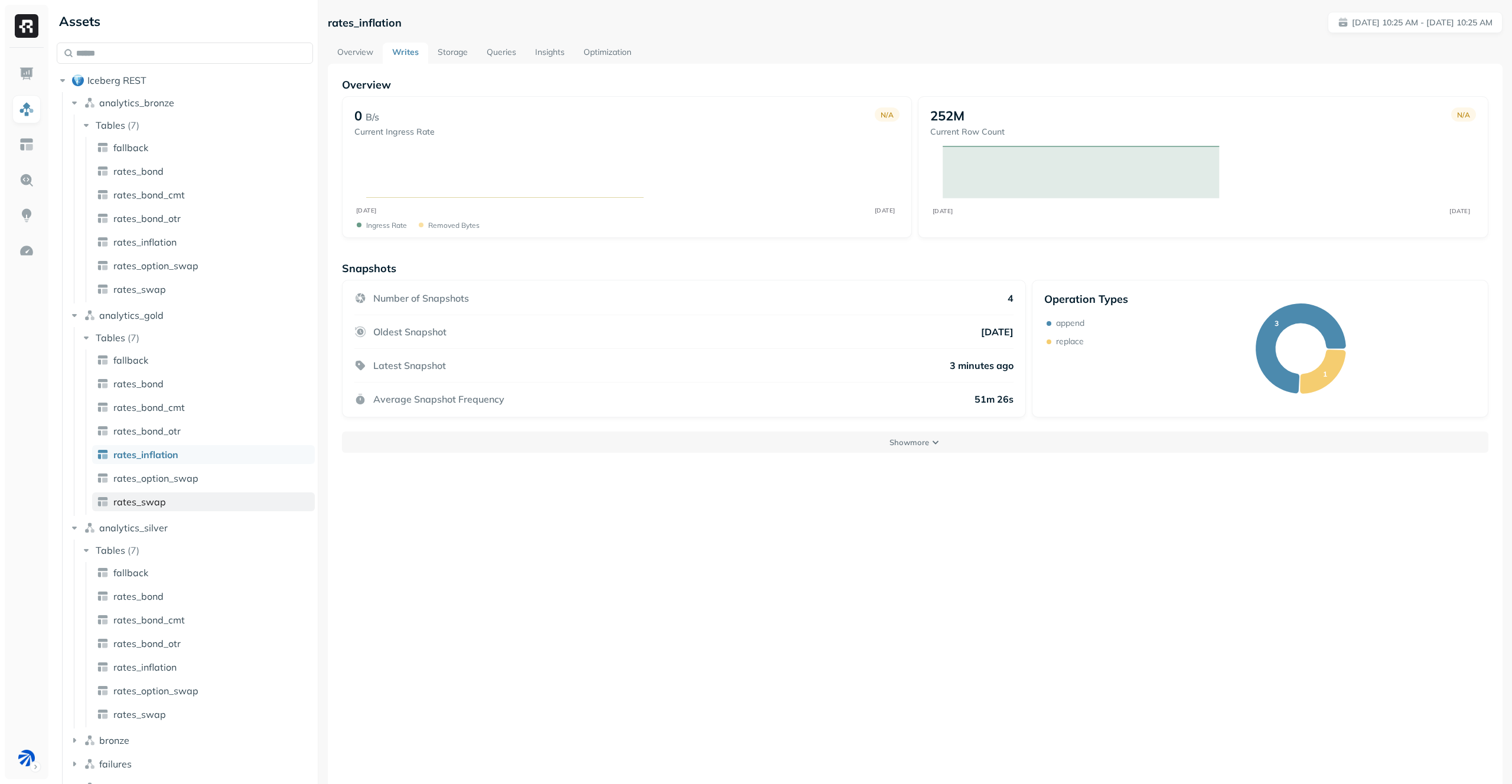
click at [152, 496] on span "rates_swap" at bounding box center [139, 502] width 52 height 12
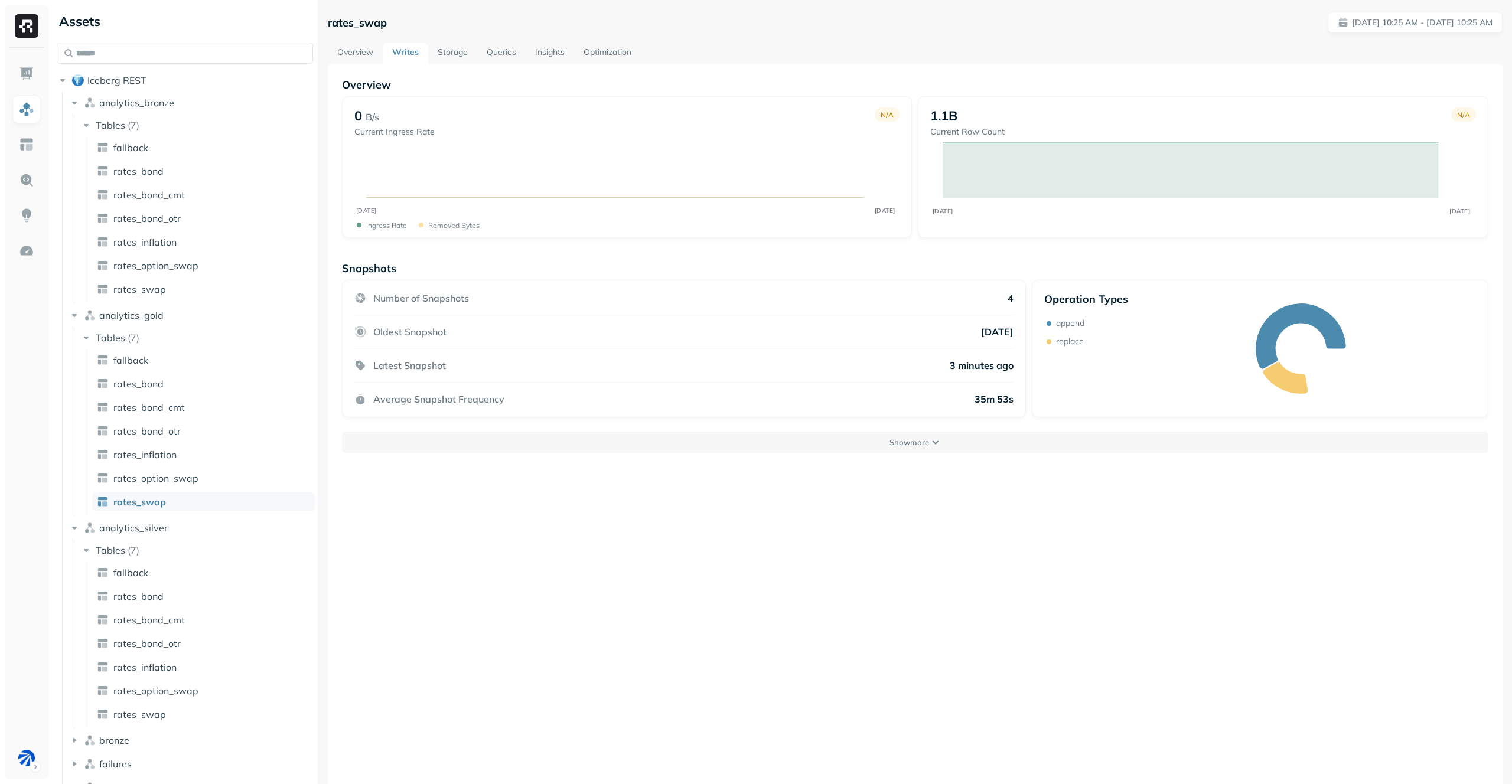
click at [173, 395] on ul "fallback rates_bond rates_bond_cmt rates_bond_otr rates_inflation rates_option_…" at bounding box center [200, 432] width 229 height 166
click at [174, 391] on link "rates_bond" at bounding box center [203, 384] width 223 height 19
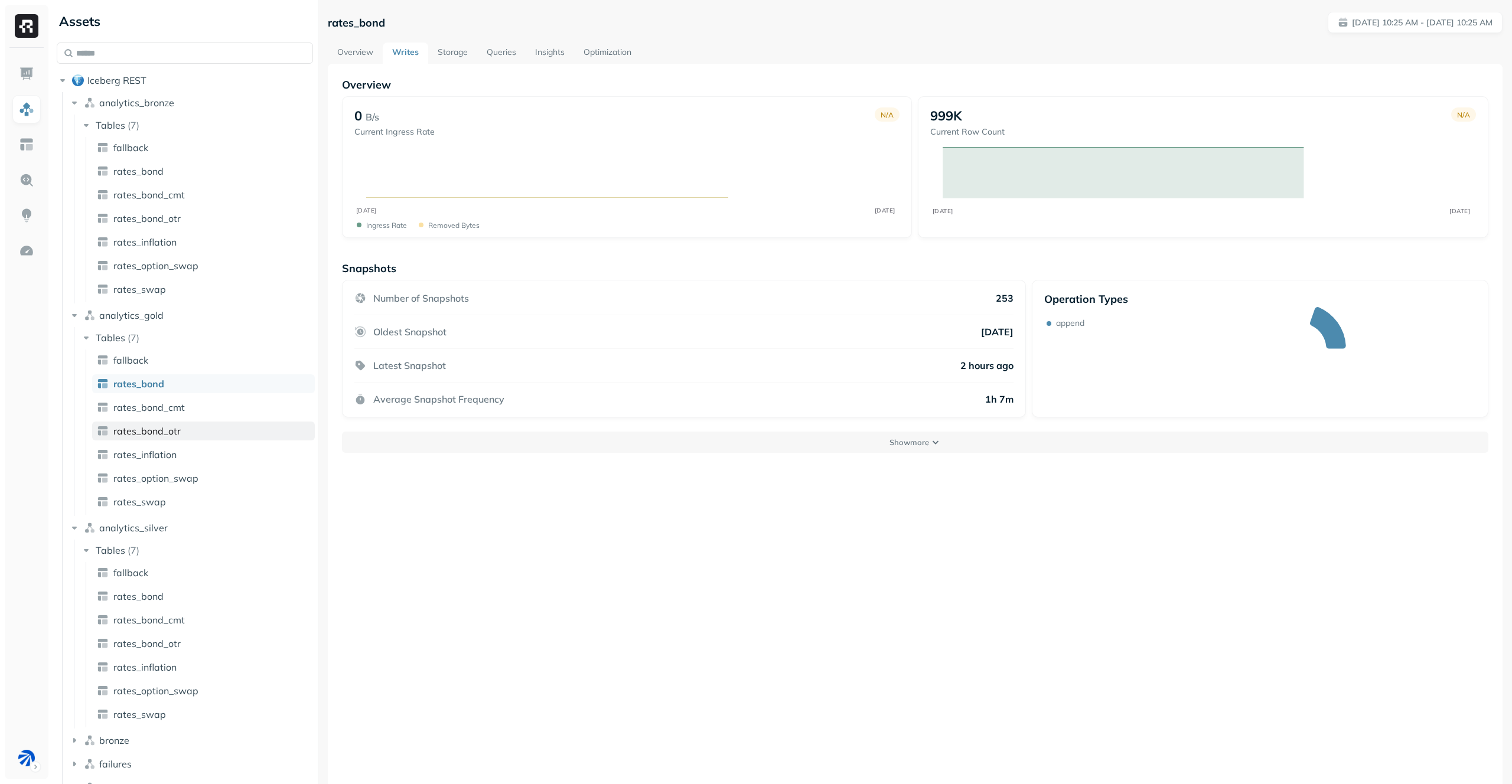
click at [166, 425] on span "rates_bond_otr" at bounding box center [146, 431] width 67 height 12
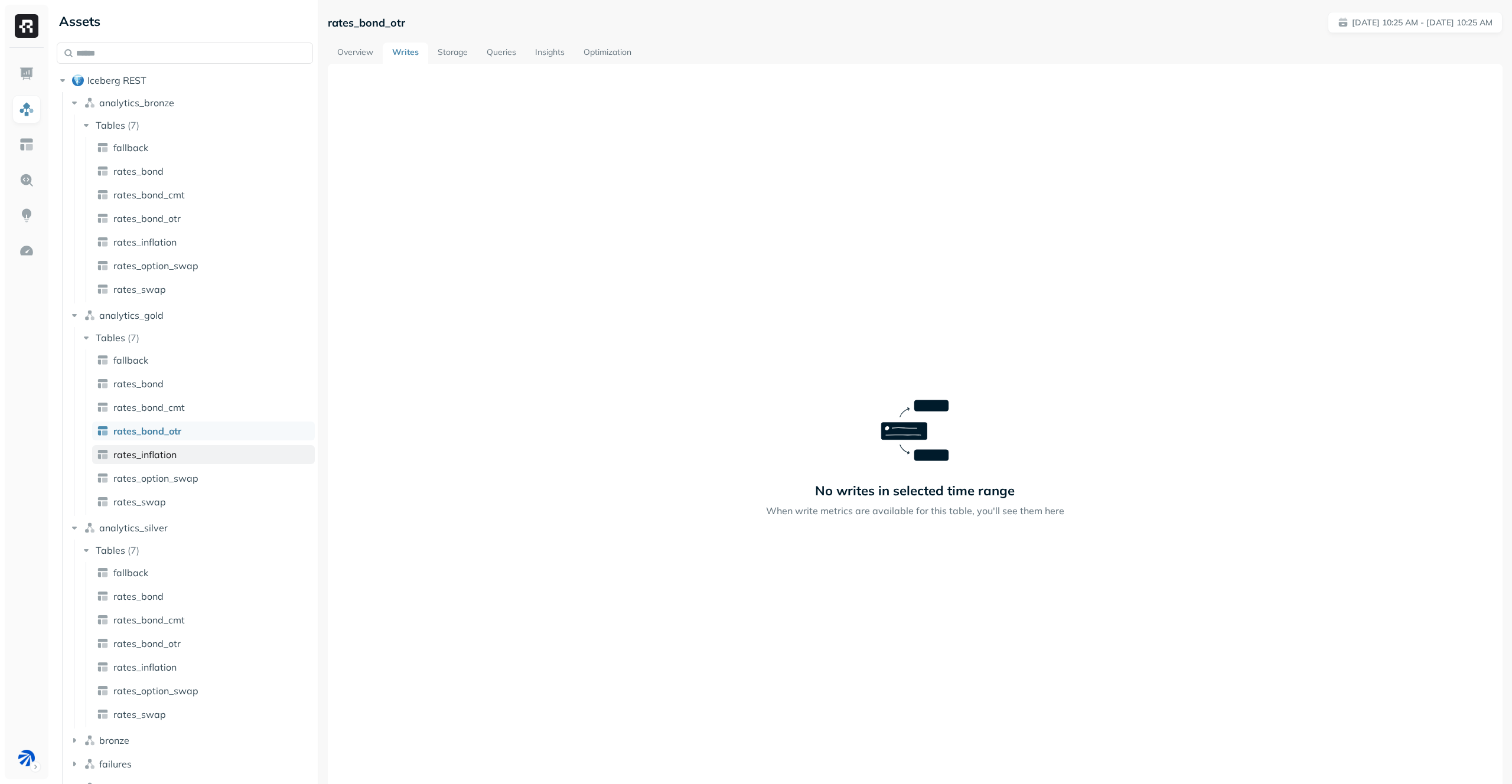
click at [163, 459] on span "rates_inflation" at bounding box center [145, 455] width 63 height 12
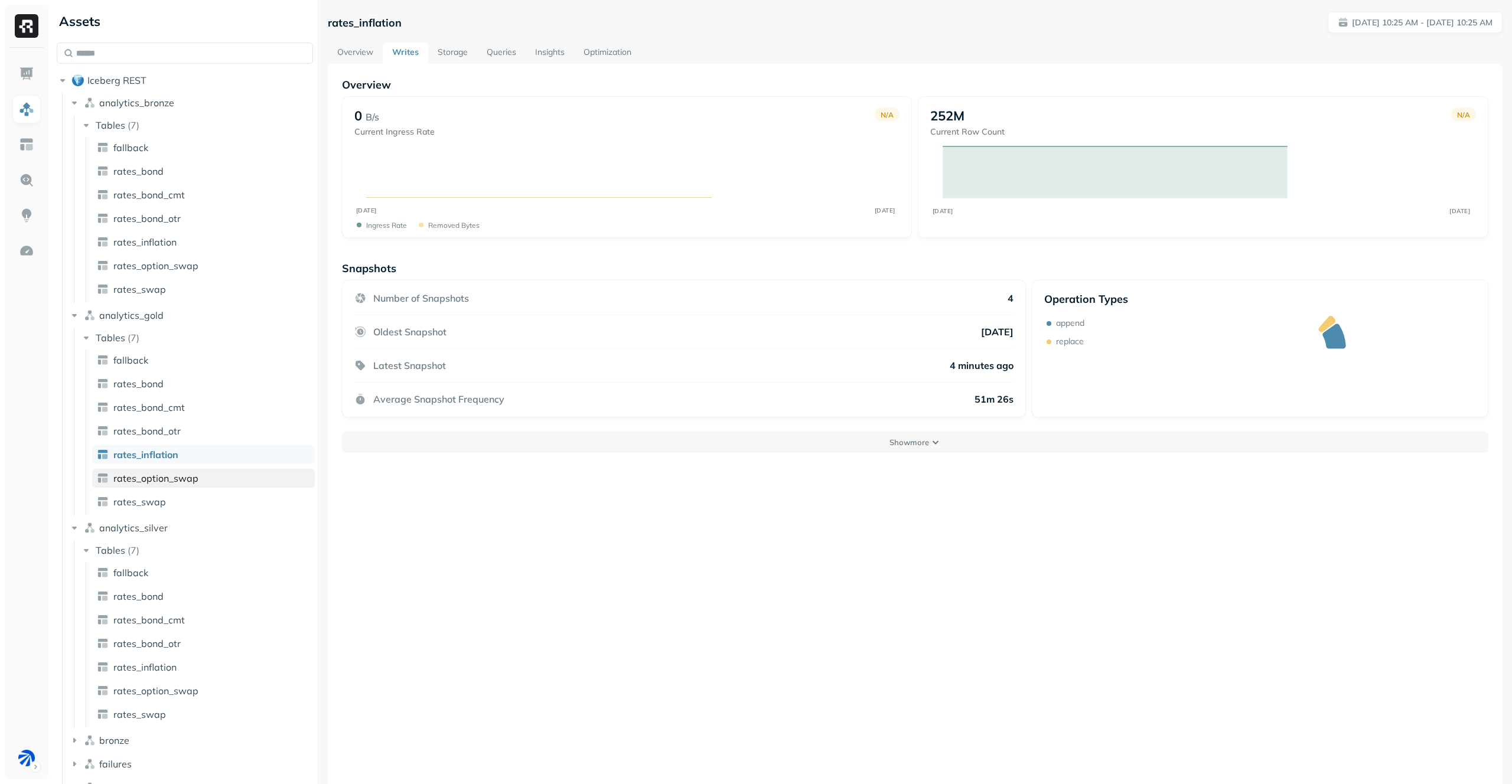
click at [168, 481] on span "rates_option_swap" at bounding box center [155, 478] width 85 height 12
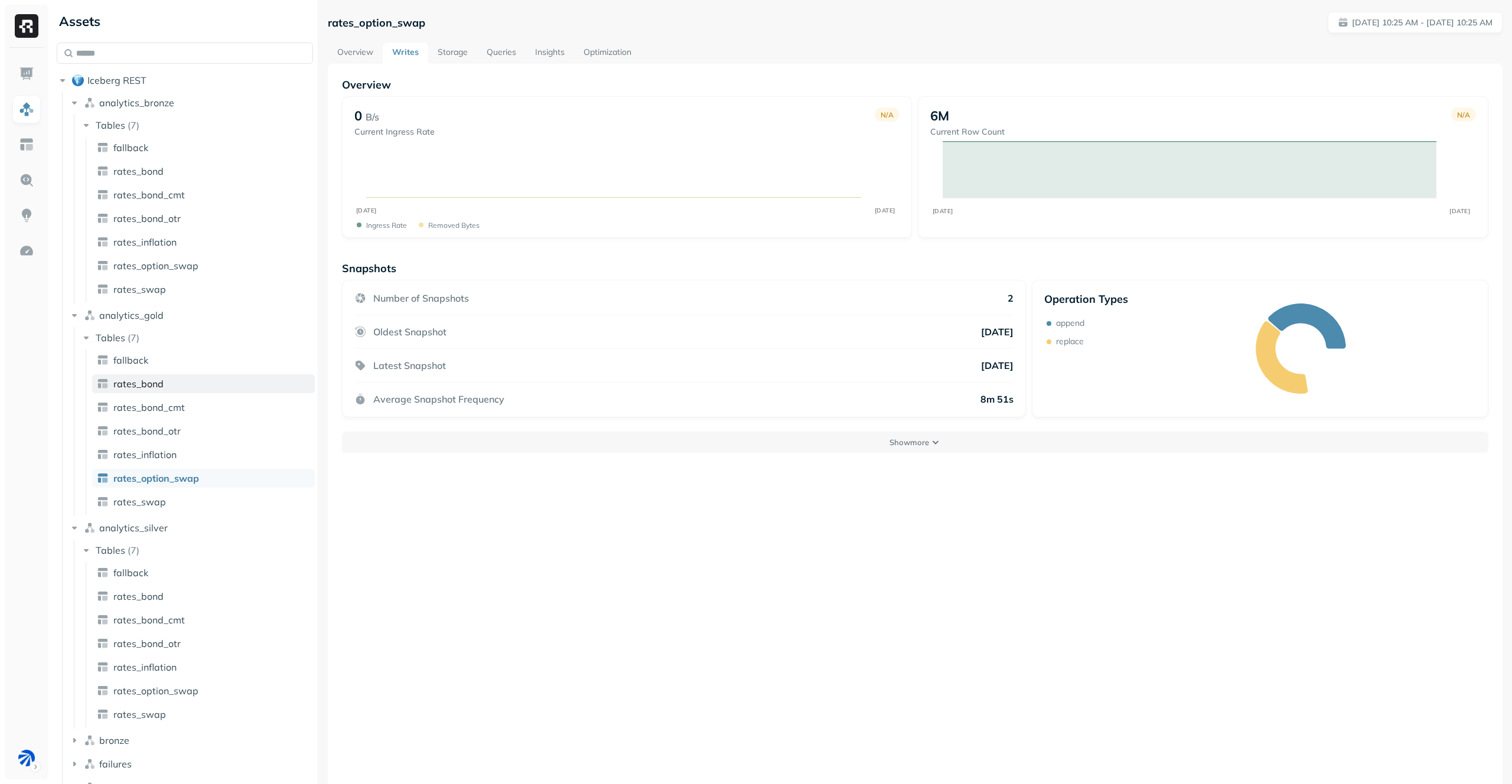
click at [185, 382] on link "rates_bond" at bounding box center [203, 384] width 223 height 19
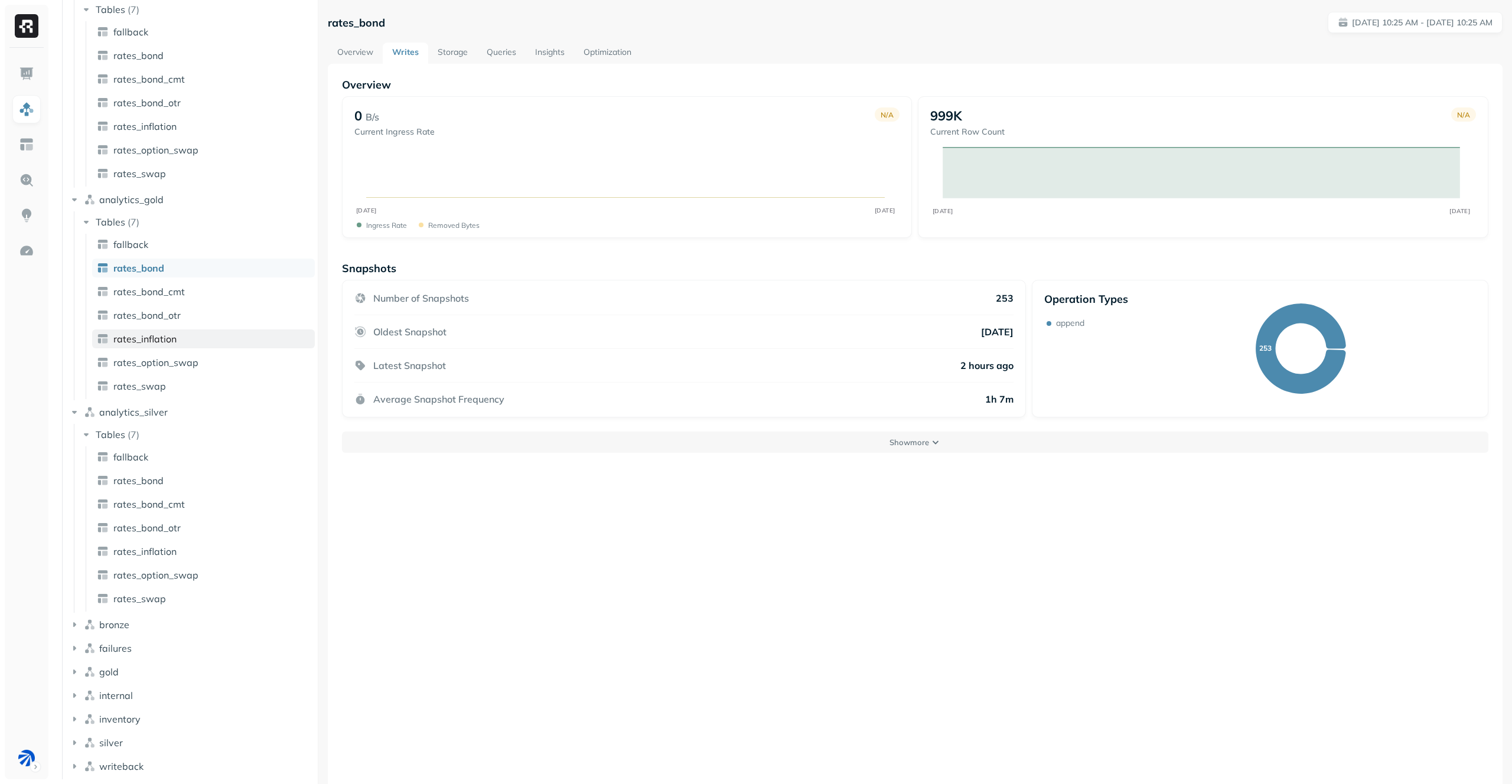
click at [222, 331] on link "rates_inflation" at bounding box center [203, 339] width 223 height 19
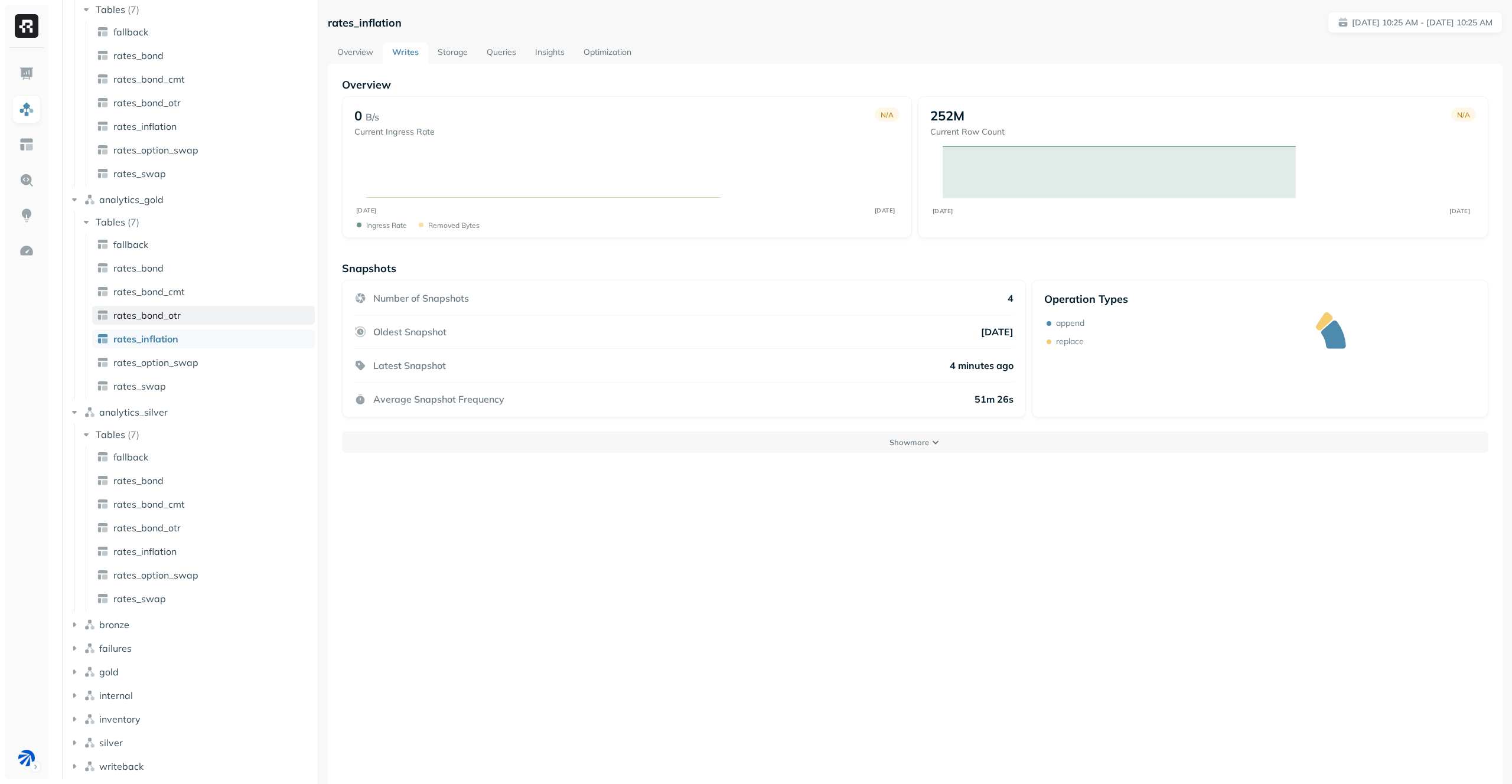
click at [226, 313] on link "rates_bond_otr" at bounding box center [203, 315] width 223 height 19
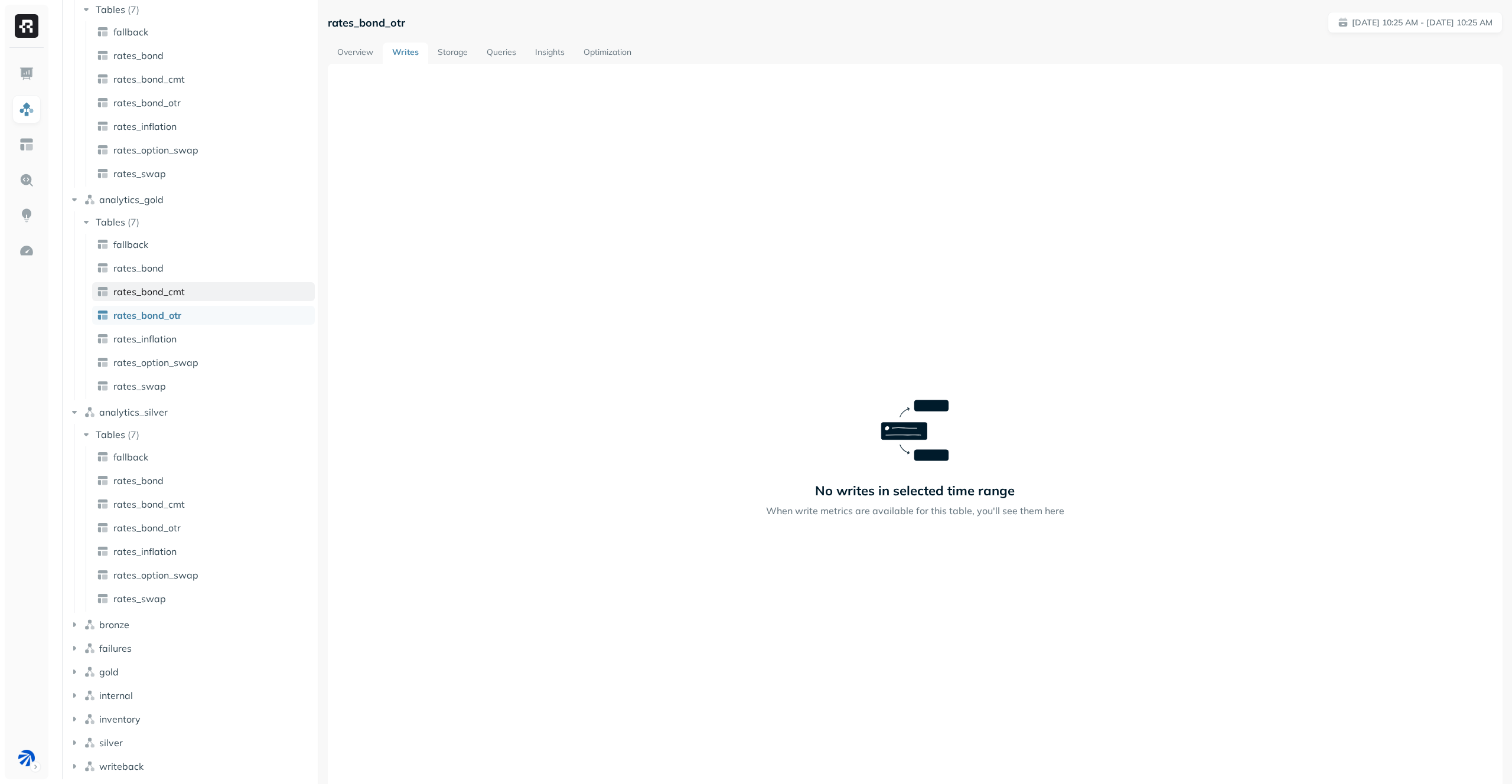
click at [229, 297] on link "rates_bond_cmt" at bounding box center [203, 292] width 223 height 19
click at [235, 265] on link "rates_bond" at bounding box center [203, 268] width 223 height 19
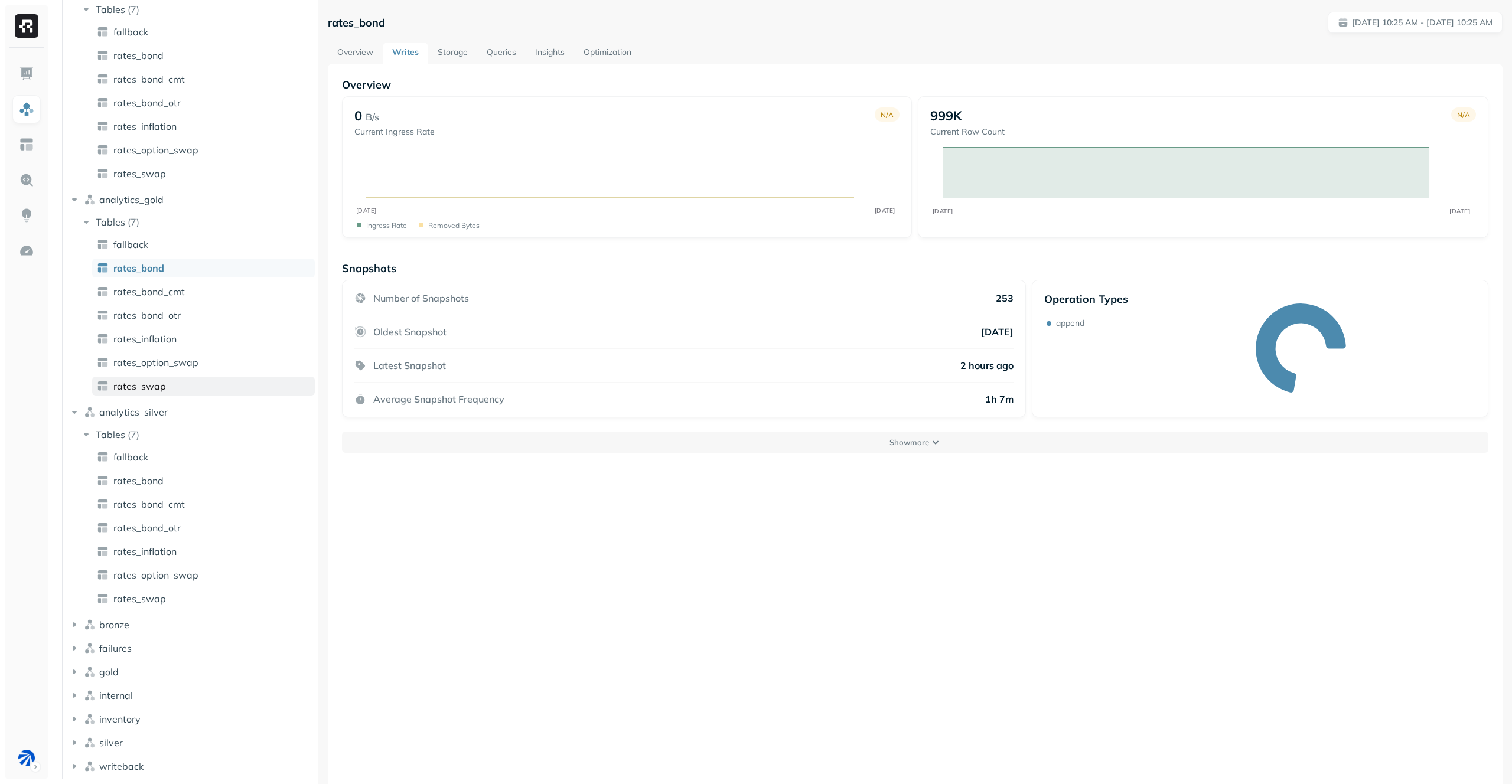
click at [209, 382] on link "rates_swap" at bounding box center [203, 386] width 223 height 19
click at [191, 589] on ul "fallback rates_bond rates_bond_cmt rates_bond_otr rates_inflation rates_option_…" at bounding box center [200, 529] width 229 height 166
click at [189, 592] on link "rates_swap" at bounding box center [203, 599] width 223 height 19
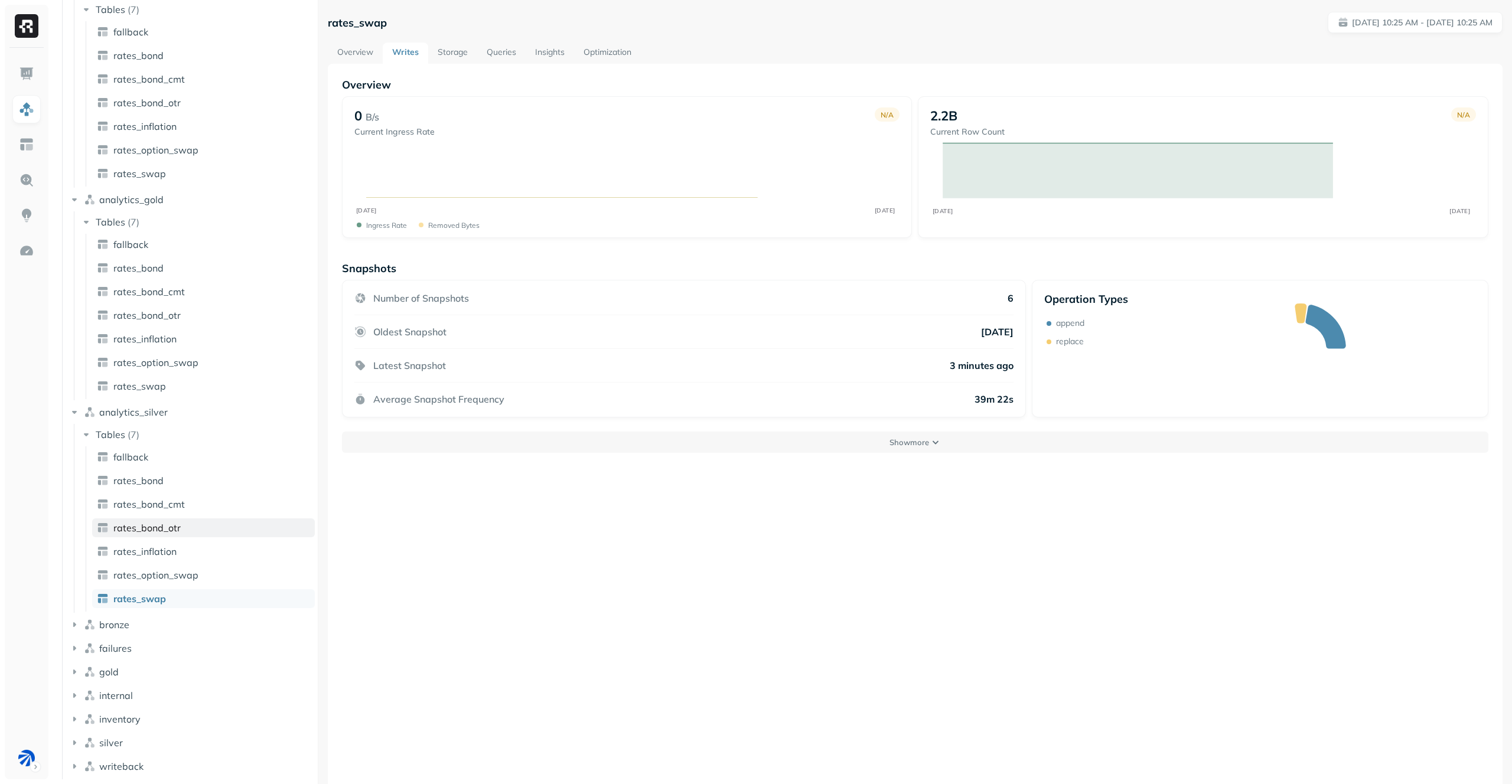
click at [202, 535] on link "rates_bond_otr" at bounding box center [203, 528] width 223 height 19
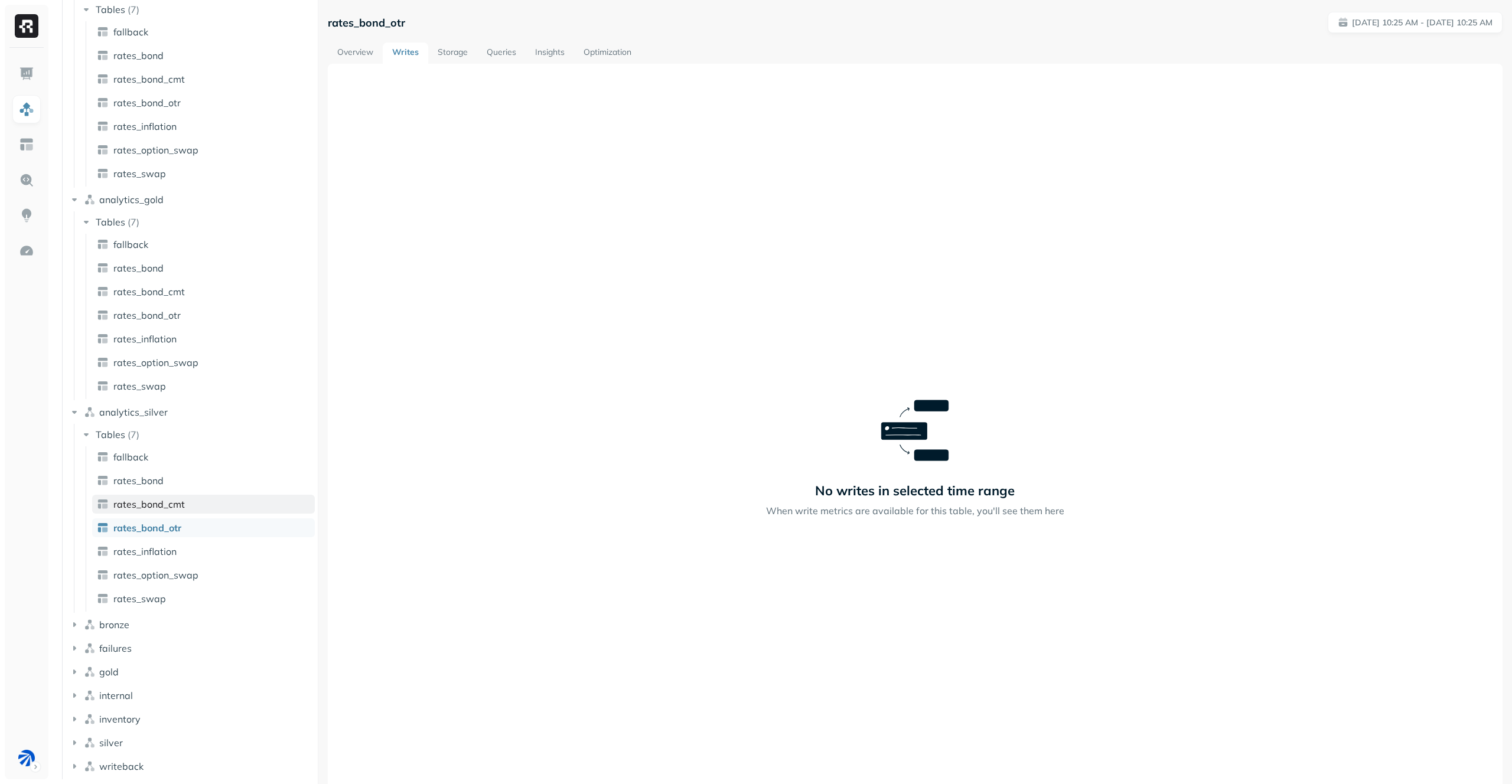
click at [205, 505] on link "rates_bond_cmt" at bounding box center [203, 505] width 223 height 19
click at [200, 482] on link "rates_bond" at bounding box center [203, 481] width 223 height 19
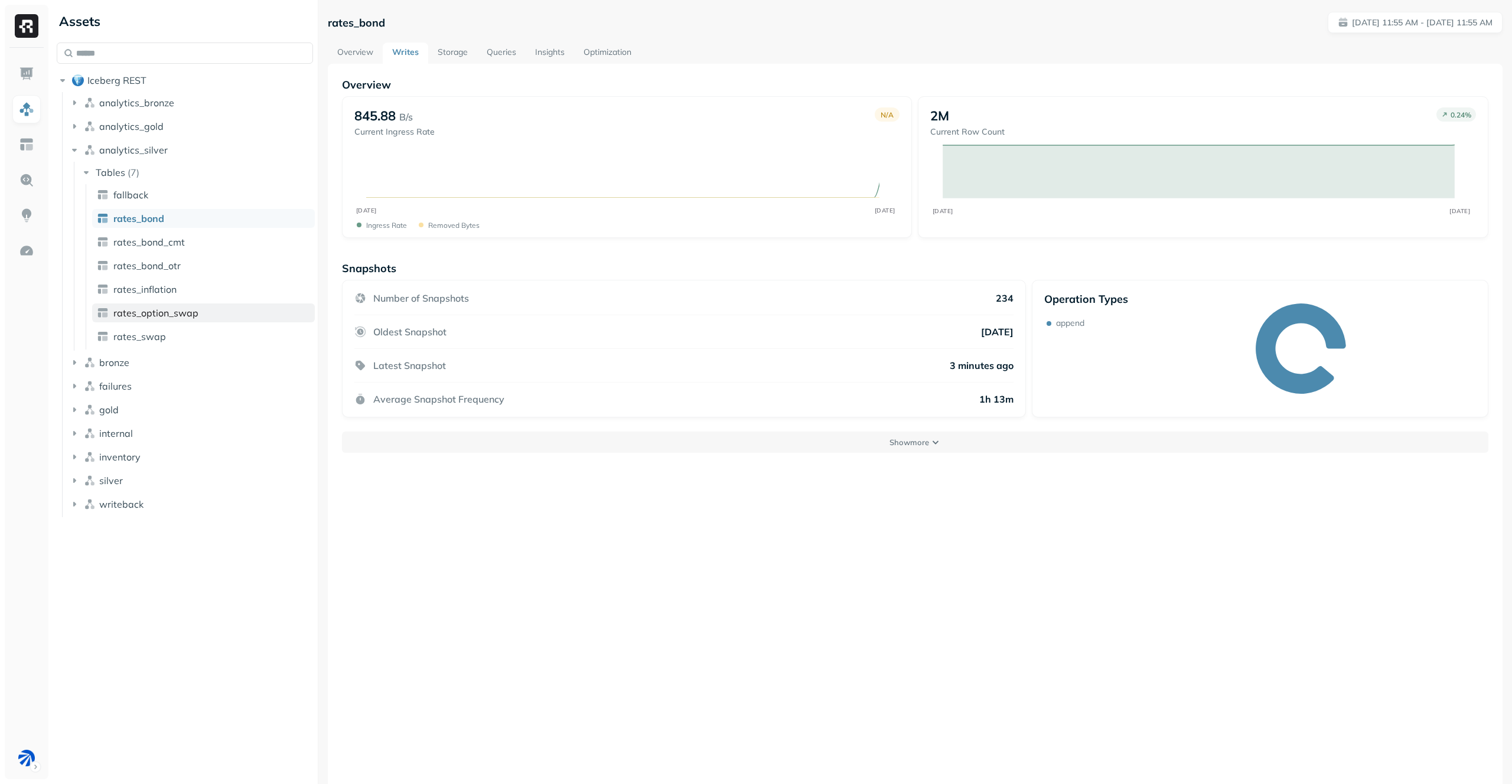
click at [189, 309] on span "rates_option_swap" at bounding box center [155, 313] width 85 height 12
click at [454, 60] on link "Storage" at bounding box center [453, 52] width 49 height 21
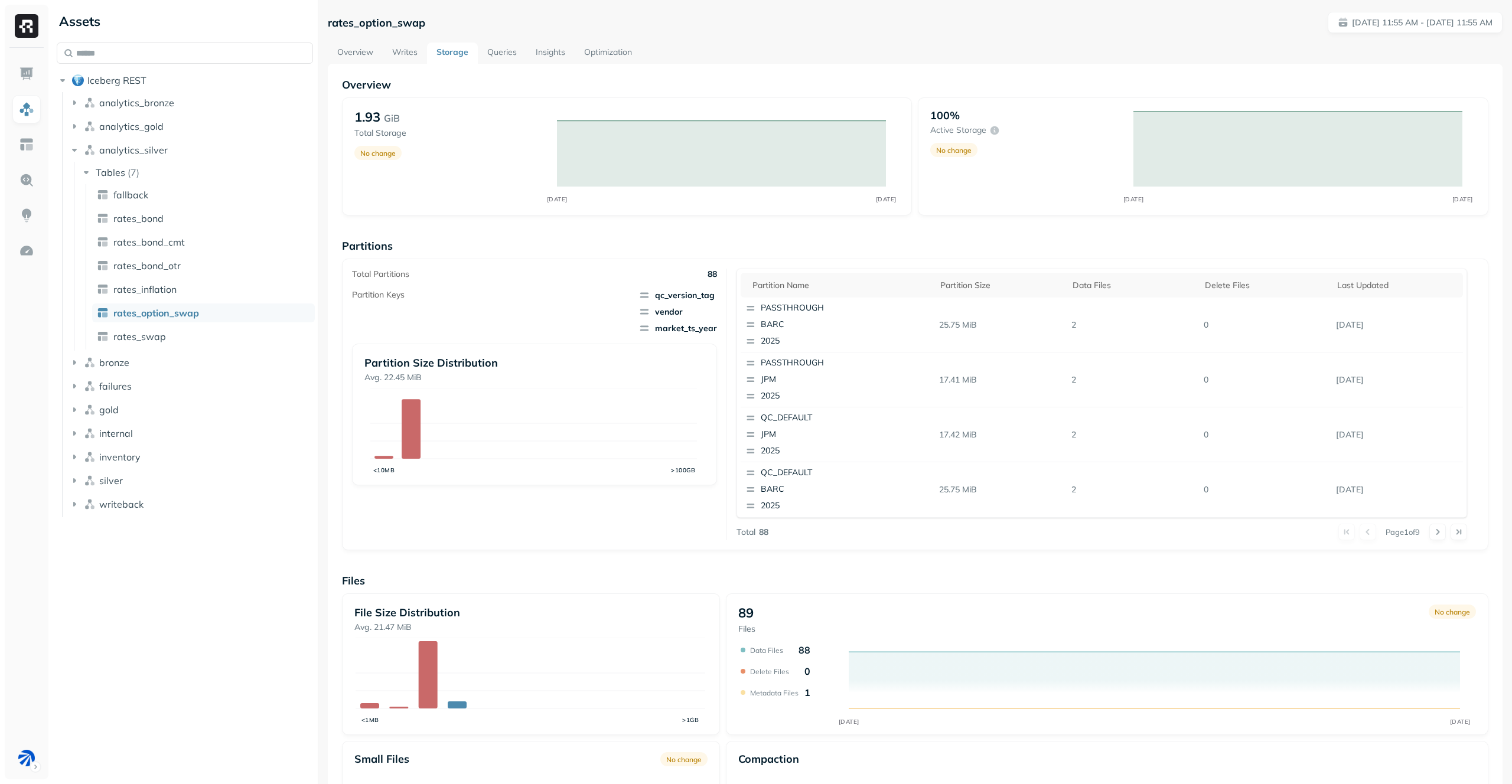
click at [414, 50] on link "Writes" at bounding box center [404, 52] width 44 height 21
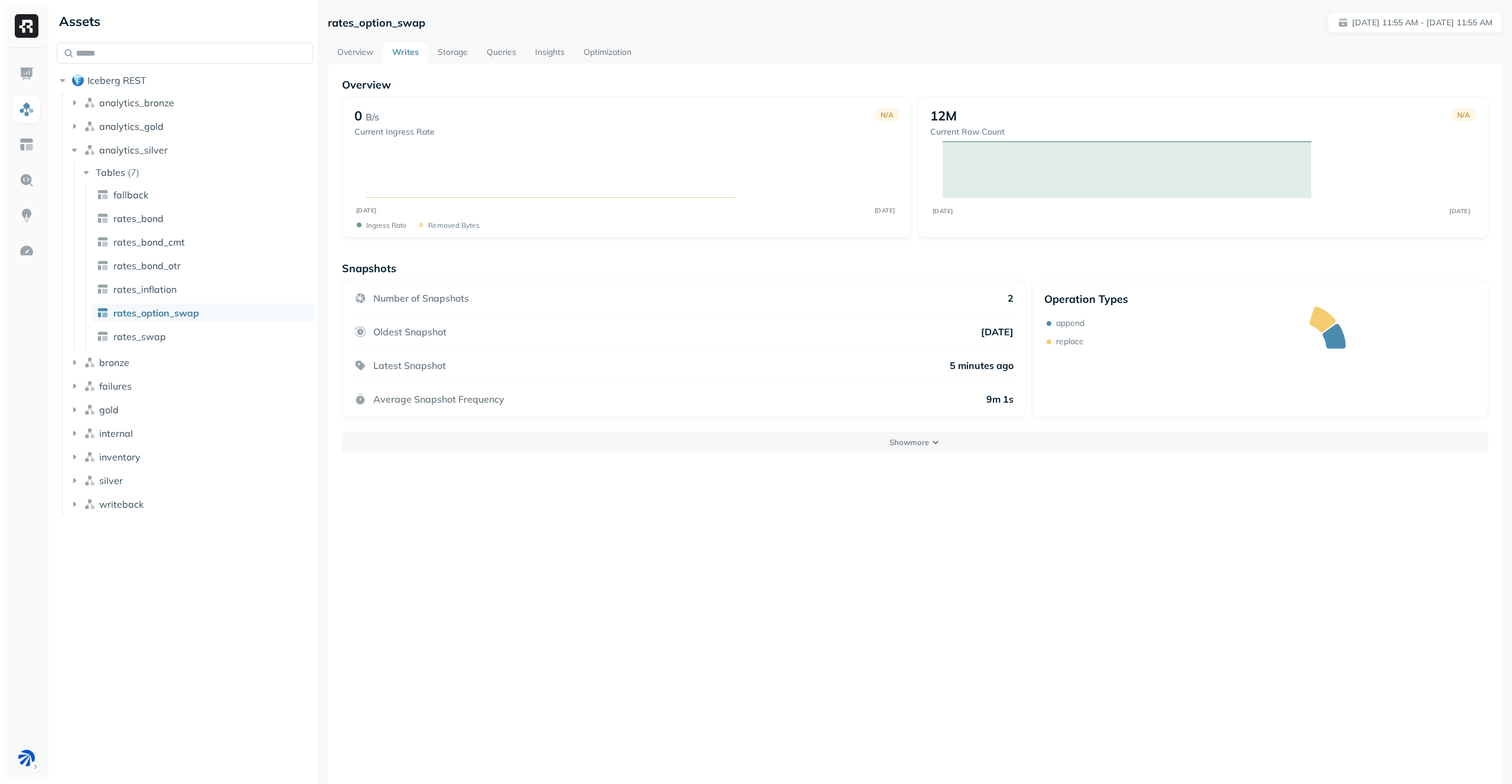
click at [459, 48] on link "Storage" at bounding box center [453, 52] width 49 height 21
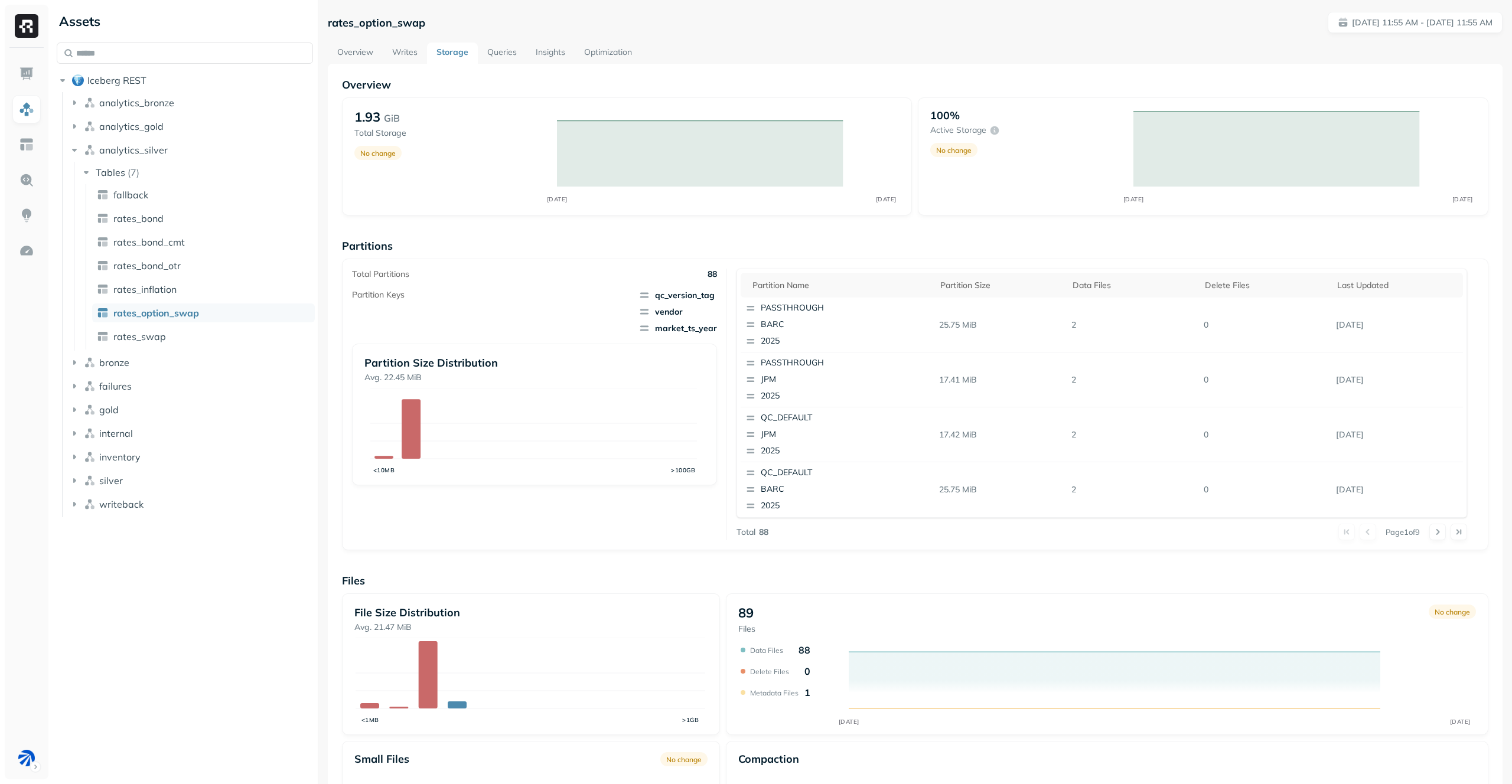
click at [418, 54] on link "Writes" at bounding box center [404, 52] width 44 height 21
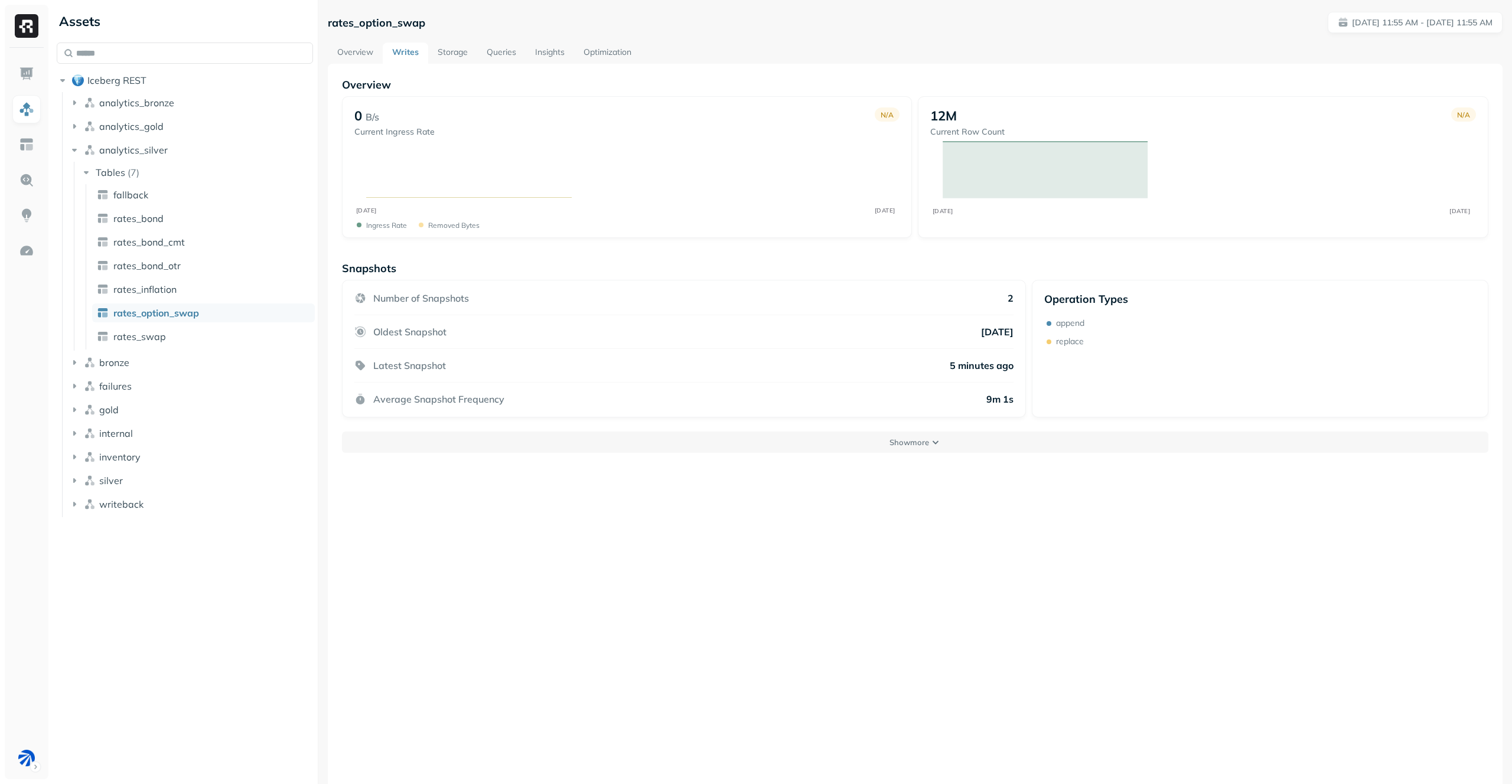
click at [354, 55] on link "Overview" at bounding box center [356, 52] width 55 height 21
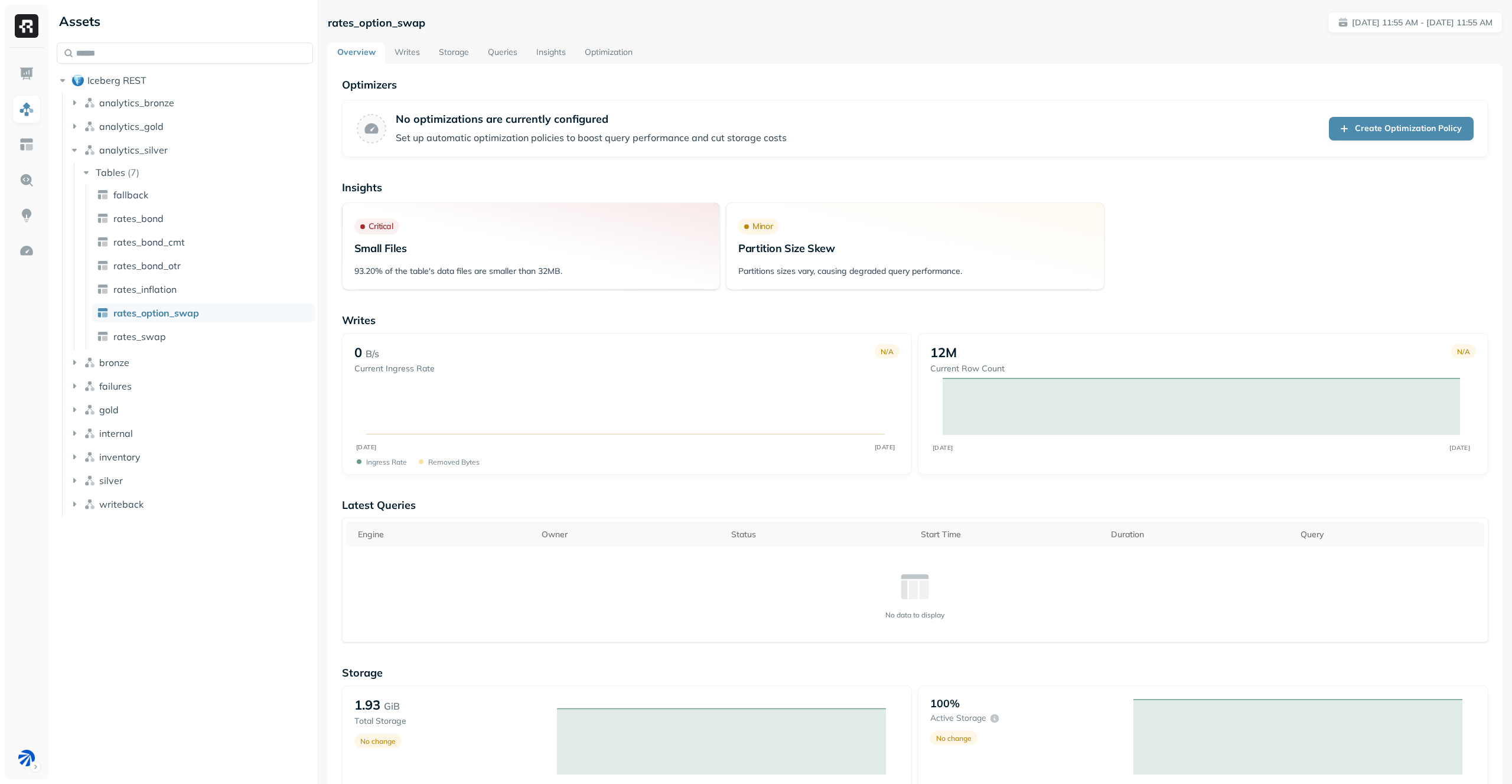
click at [403, 54] on link "Writes" at bounding box center [407, 52] width 44 height 21
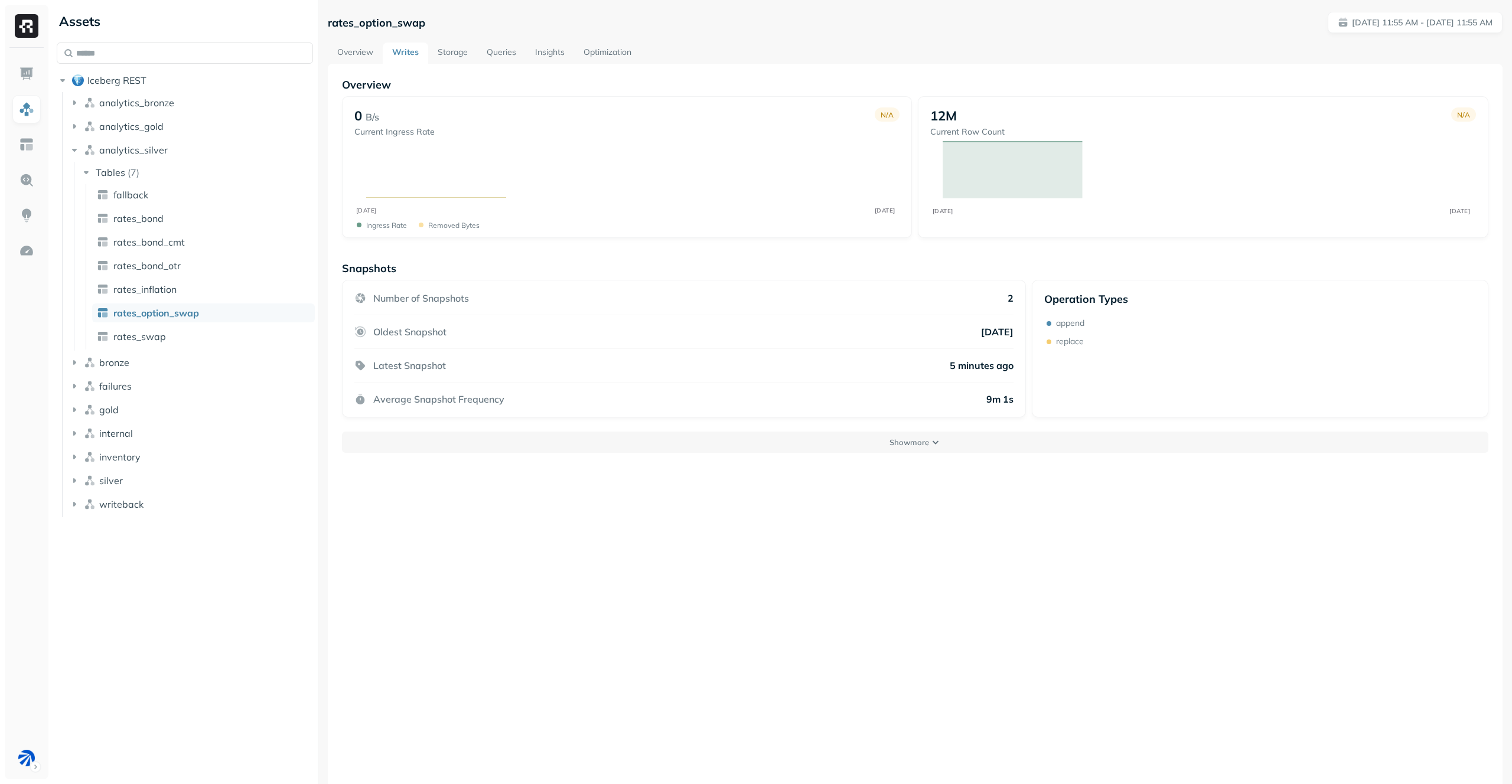
click at [365, 58] on link "Overview" at bounding box center [356, 52] width 55 height 21
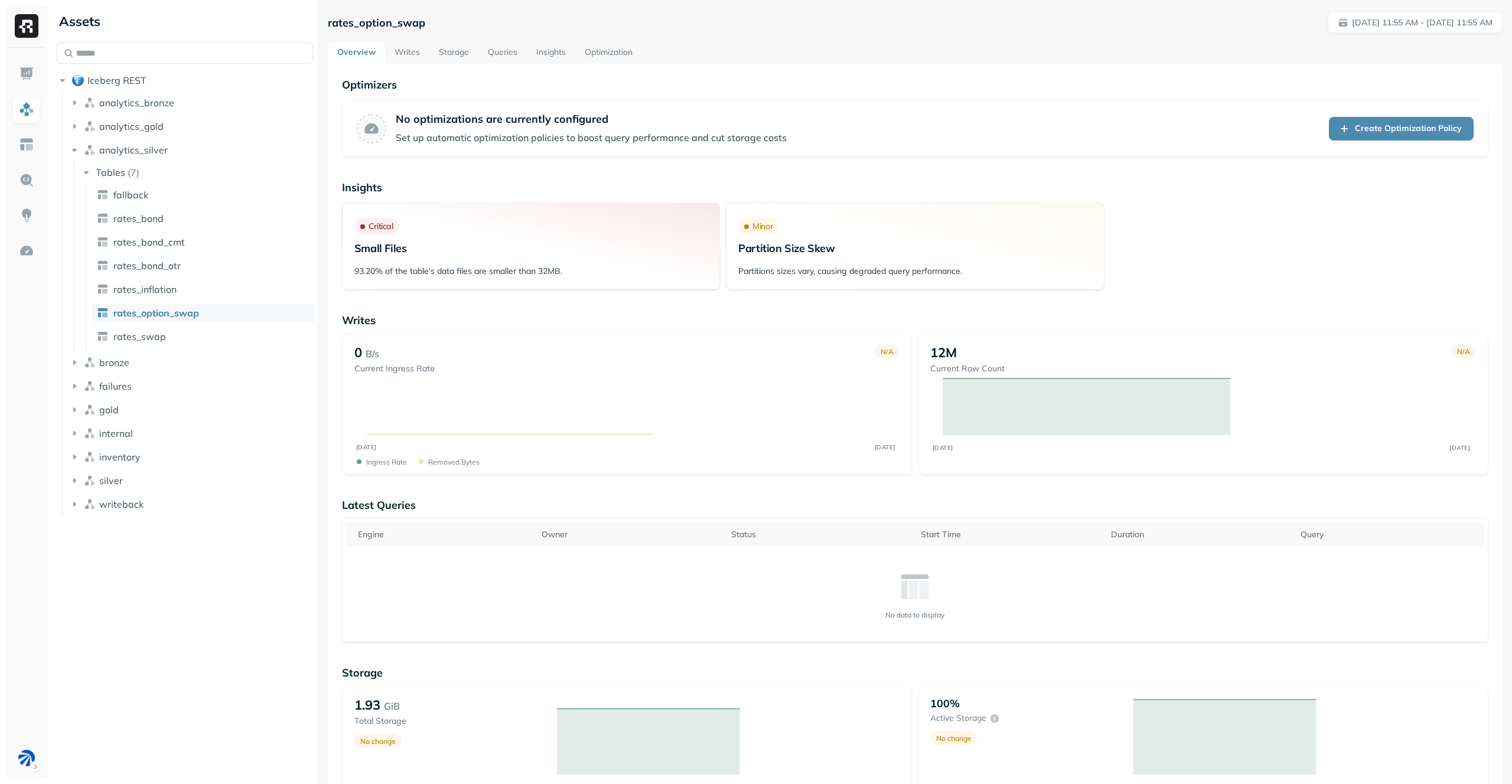
click at [461, 54] on link "Storage" at bounding box center [453, 52] width 49 height 21
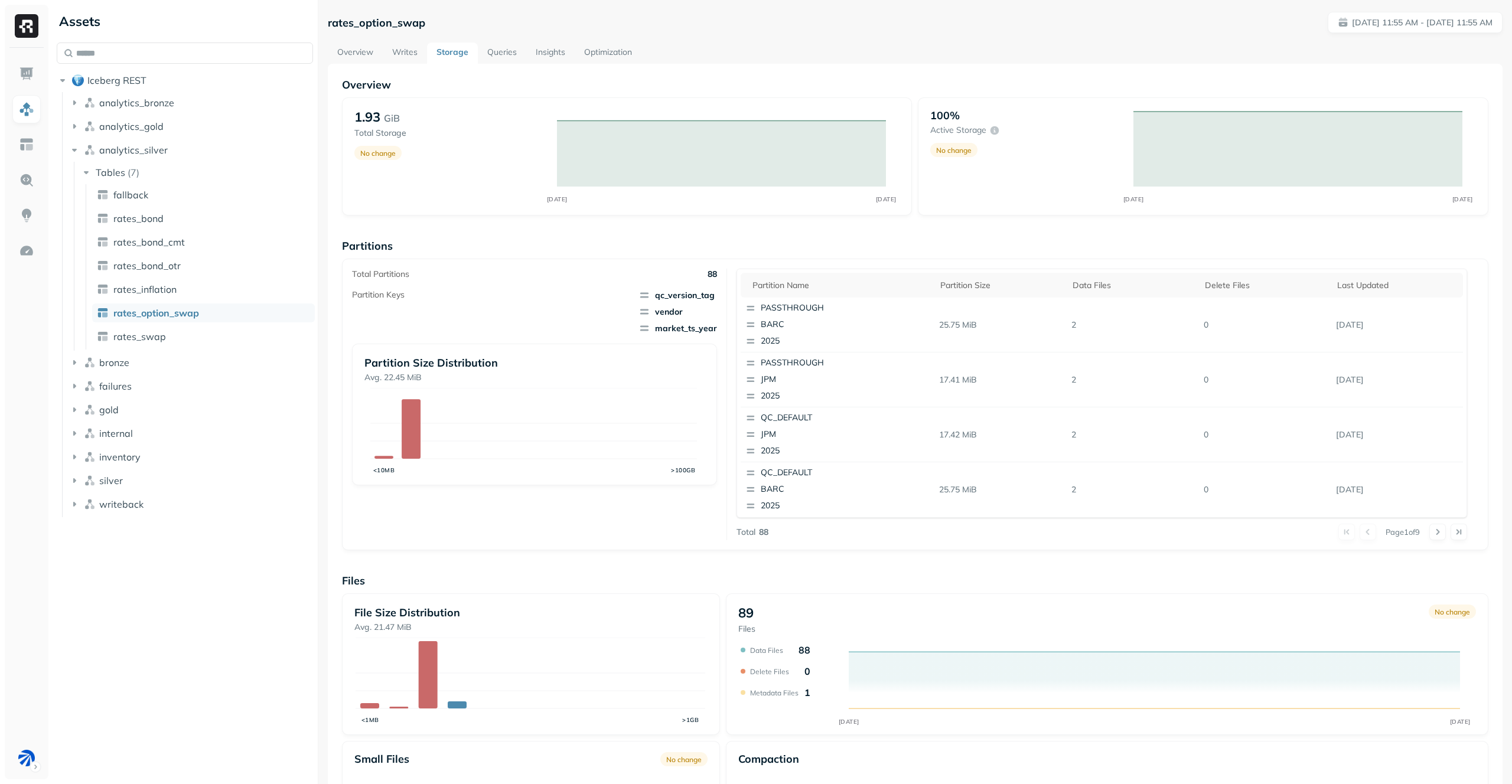
scroll to position [119, 0]
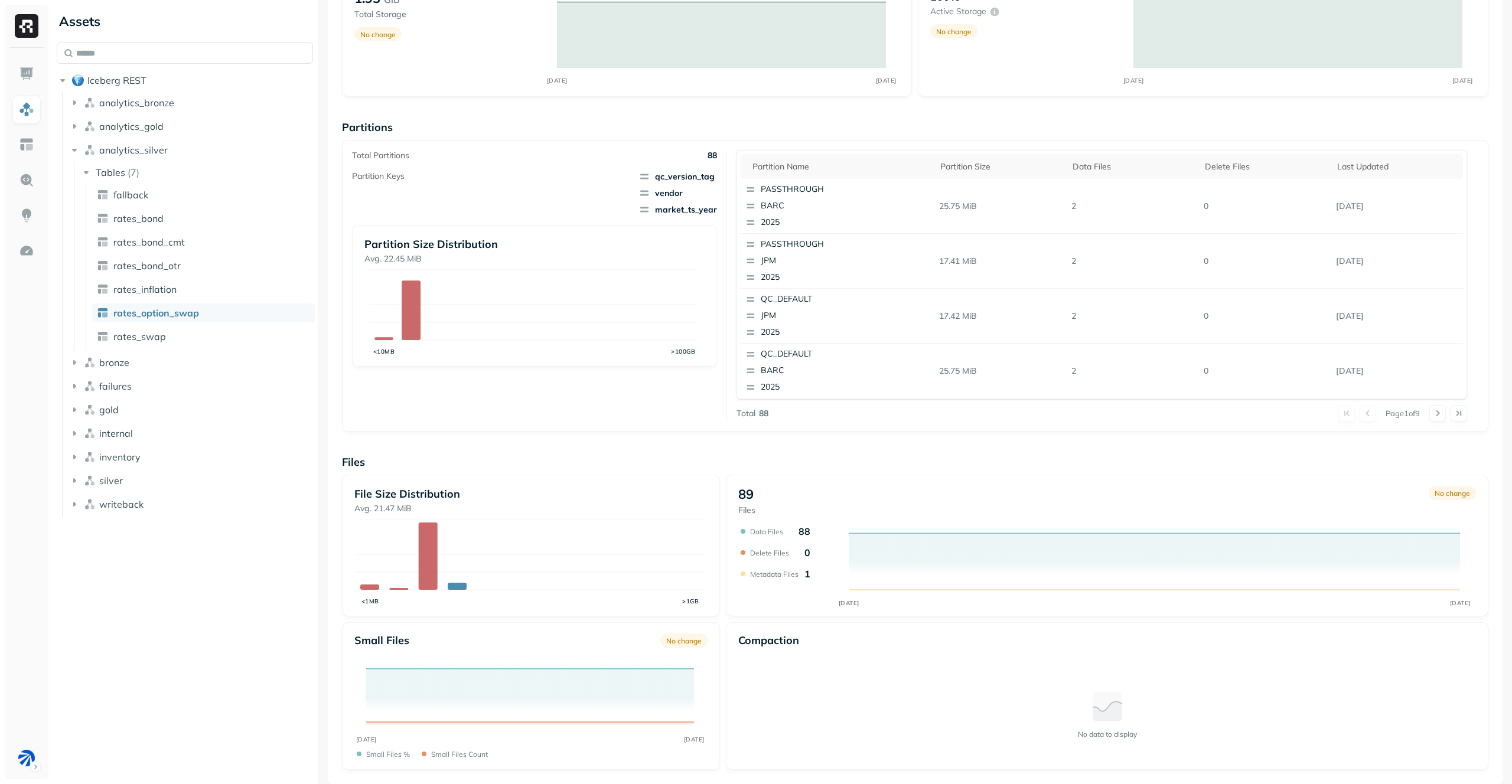
click at [1036, 478] on div "89 Files No change SEP [DATE] Data Files 88 Delete Files 0 Metadata Files 1" at bounding box center [1107, 545] width 762 height 142
